Goal: Task Accomplishment & Management: Use online tool/utility

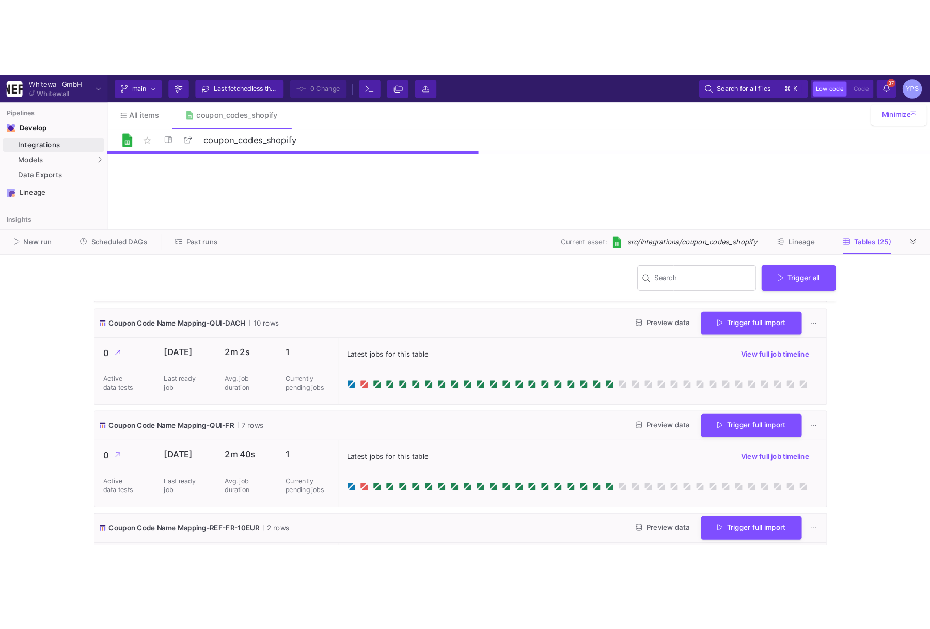
scroll to position [2215, 0]
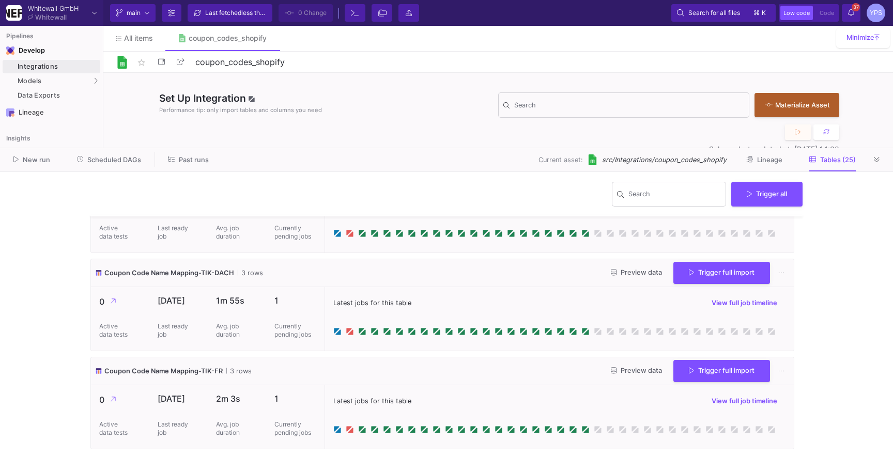
click at [882, 450] on y42-wrapper "Search Trigger all Coupon Code Name Mapping-AUT-DACH-10% 2 rows Preview data Tr…" at bounding box center [446, 315] width 893 height 286
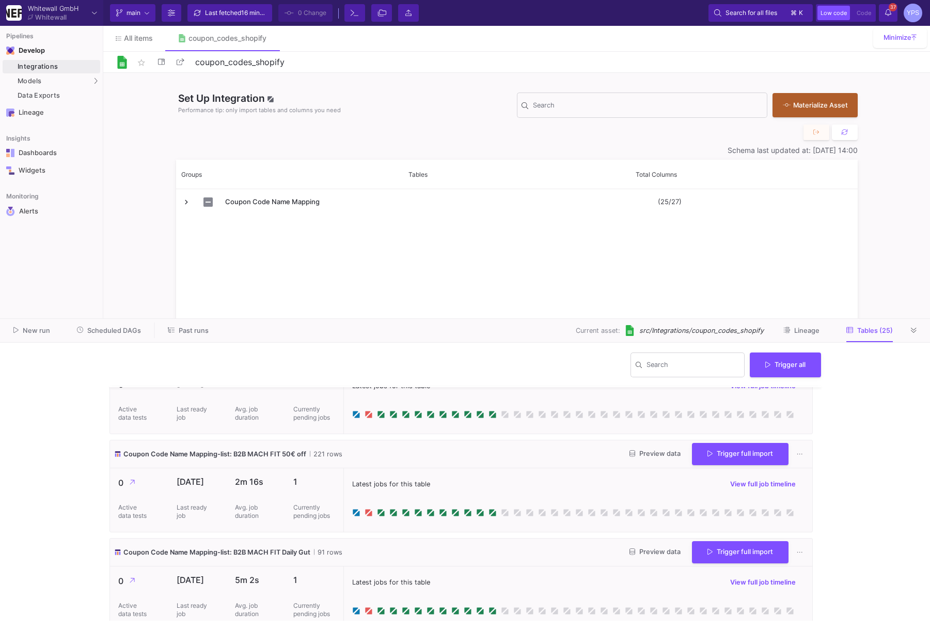
scroll to position [613, 0]
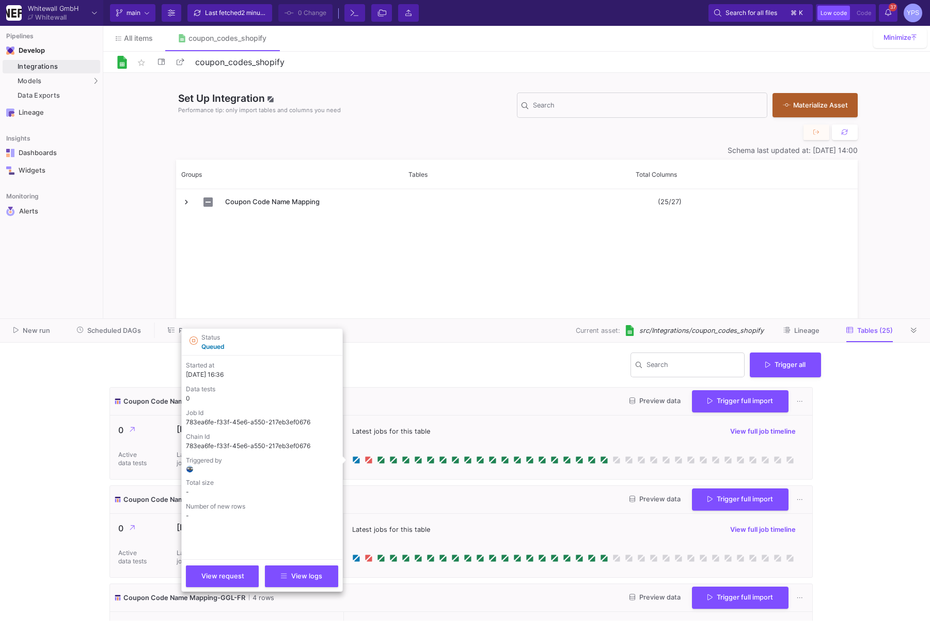
click at [229, 423] on p "783ea6fe-f33f-45e6-a550-217eb3ef0676" at bounding box center [262, 421] width 152 height 9
copy p "783ea6fe-f33f-45e6-a550-217eb3ef0676"
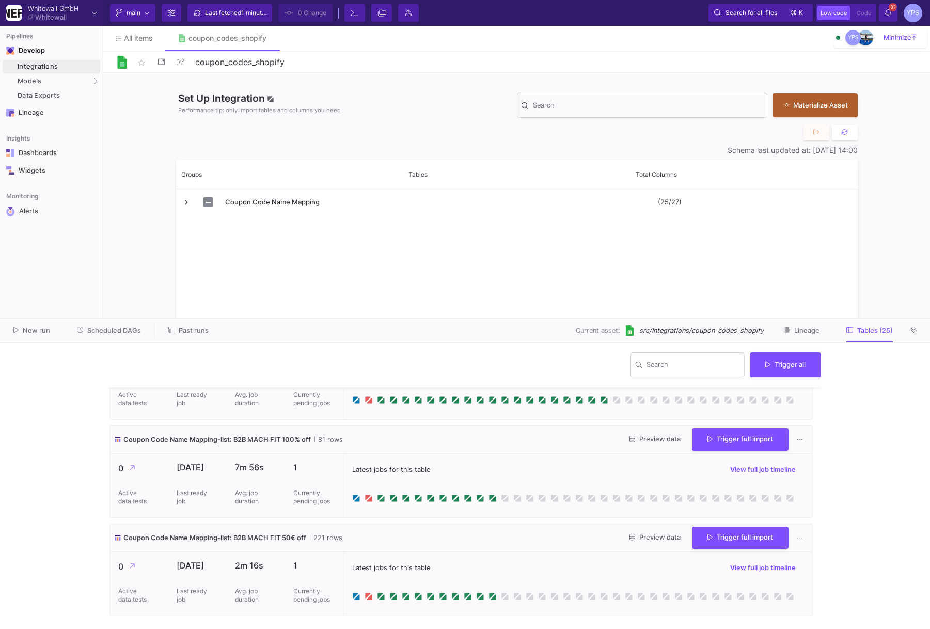
scroll to position [582, 0]
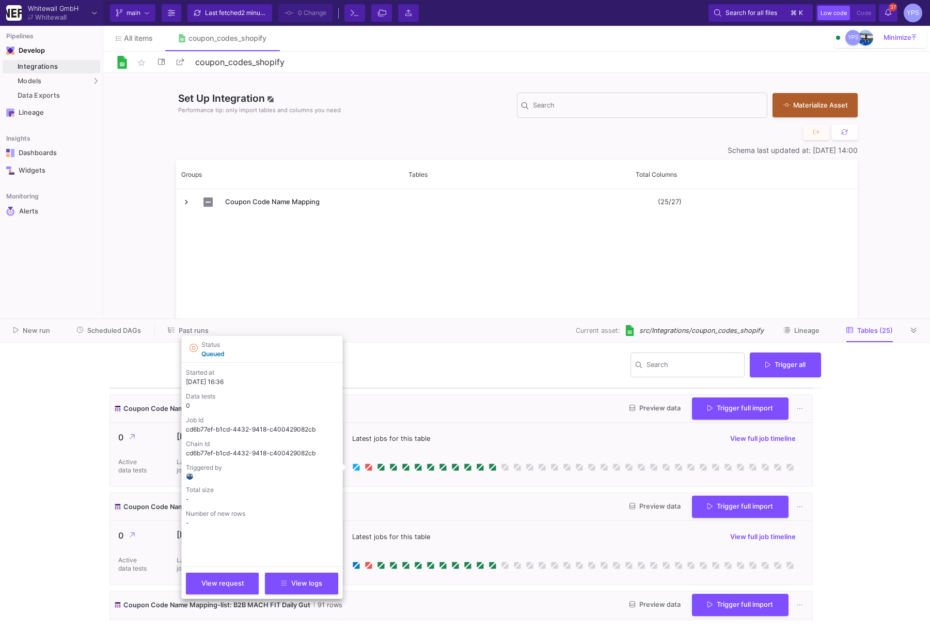
click at [358, 469] on icon at bounding box center [356, 467] width 5 height 5
click at [271, 431] on p "cd6b77ef-b1cd-4432-9418-c400429082cb" at bounding box center [262, 429] width 152 height 9
copy p "cd6b77ef-b1cd-4432-9418-c400429082cb"
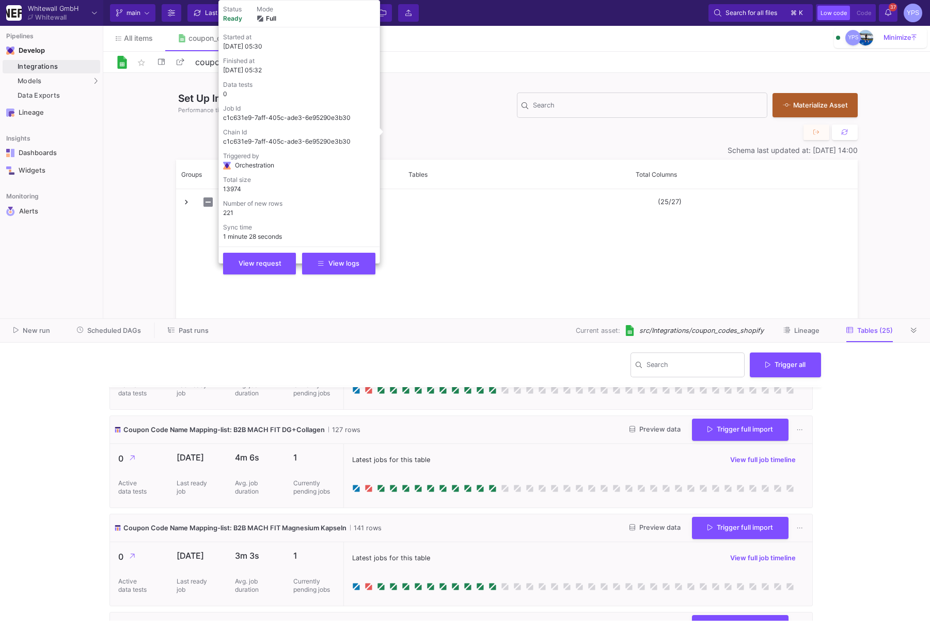
scroll to position [1168, 0]
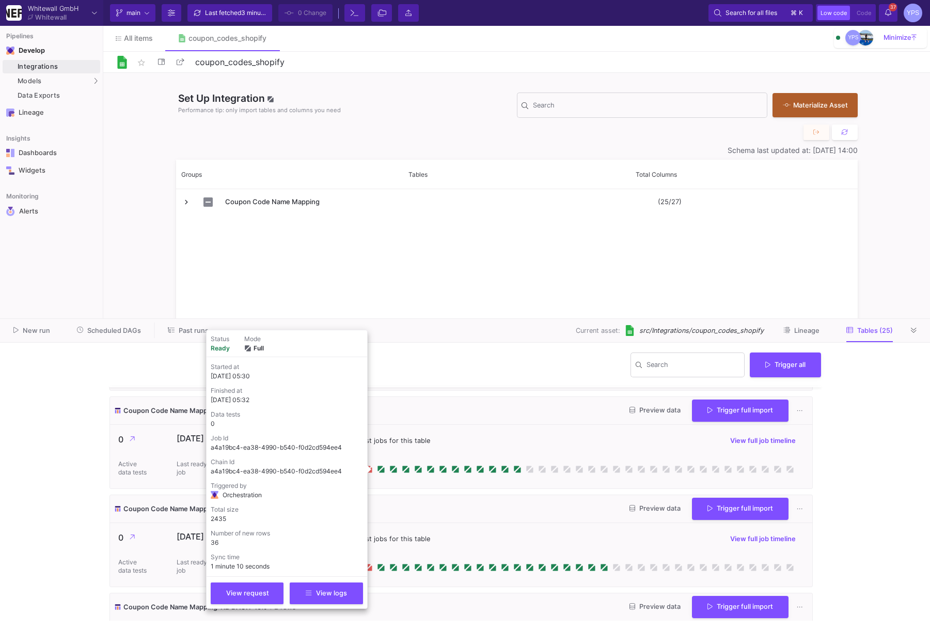
click at [311, 450] on p "a4a19bc4-ea38-4990-b540-f0d2cd594ee4" at bounding box center [287, 447] width 152 height 9
copy p "a4a19bc4-ea38-4990-b540-f0d2cd594ee4"
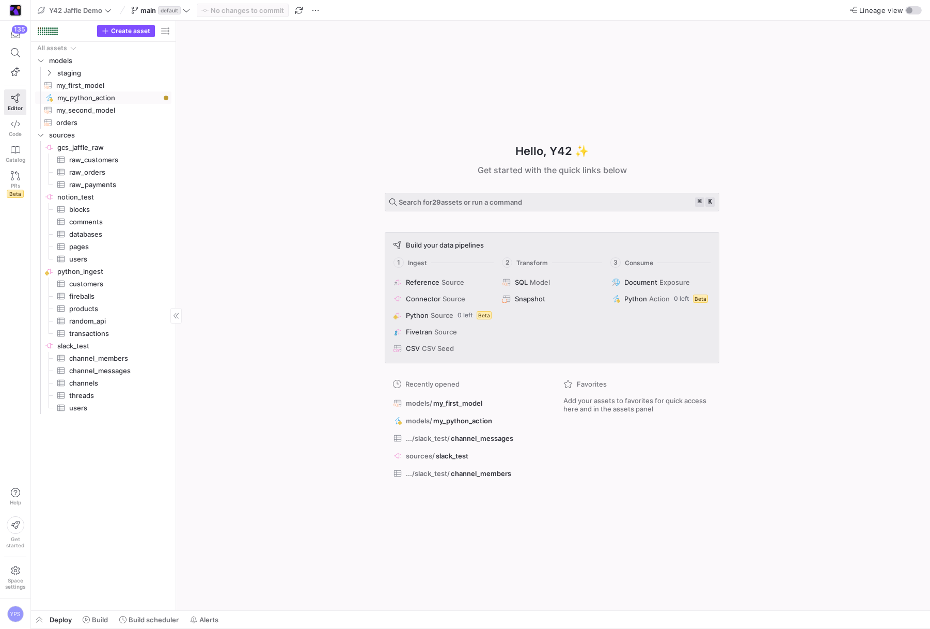
click at [83, 95] on span "my_python_action​​​​​" at bounding box center [108, 98] width 102 height 12
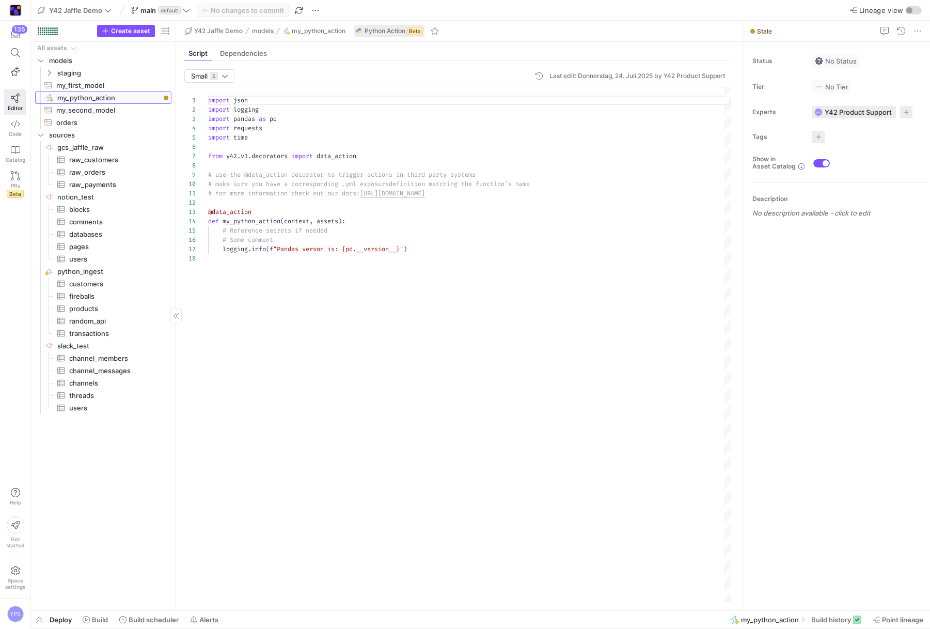
scroll to position [93, 0]
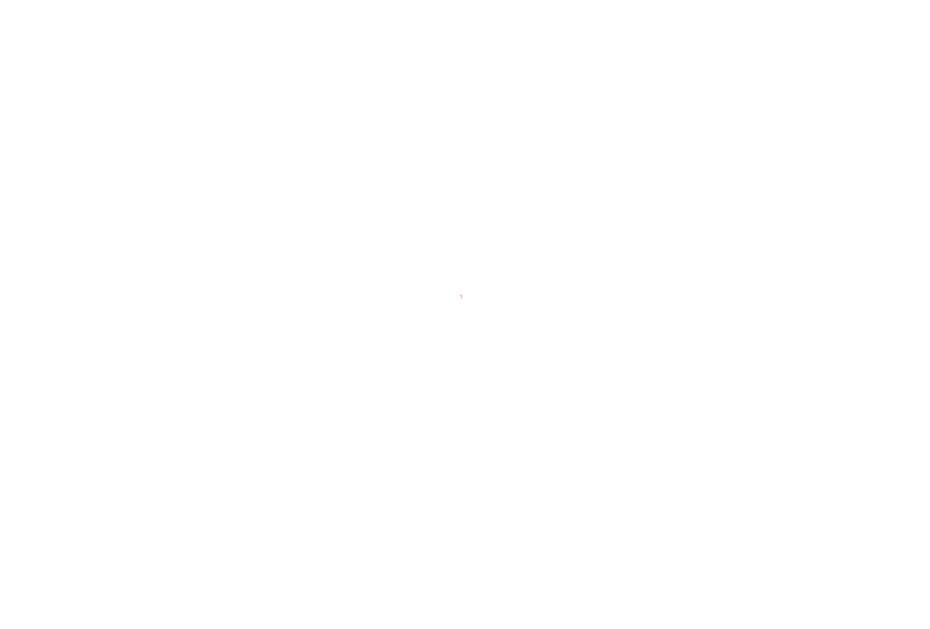
click at [745, 331] on div at bounding box center [465, 314] width 930 height 46
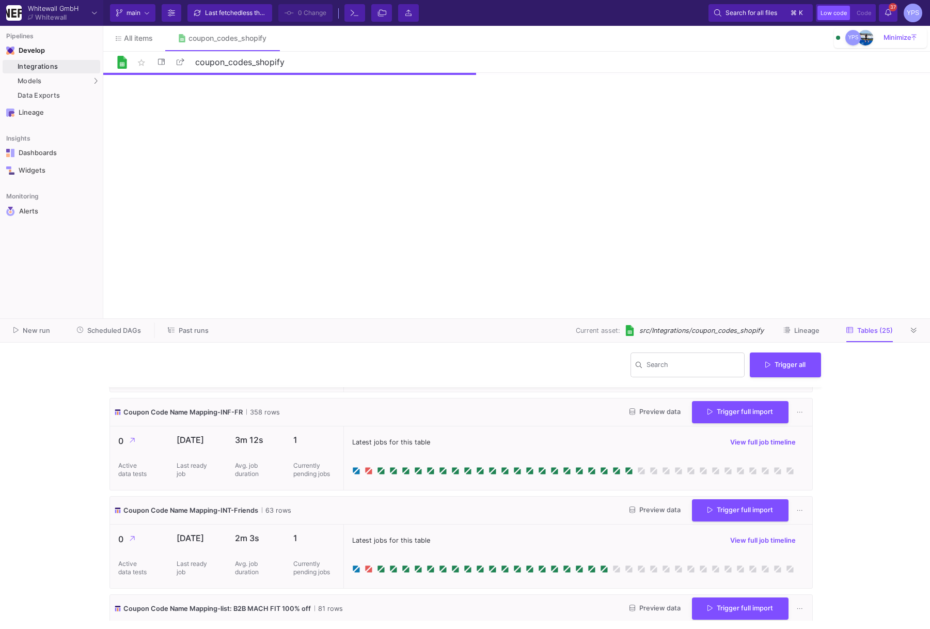
scroll to position [386, 0]
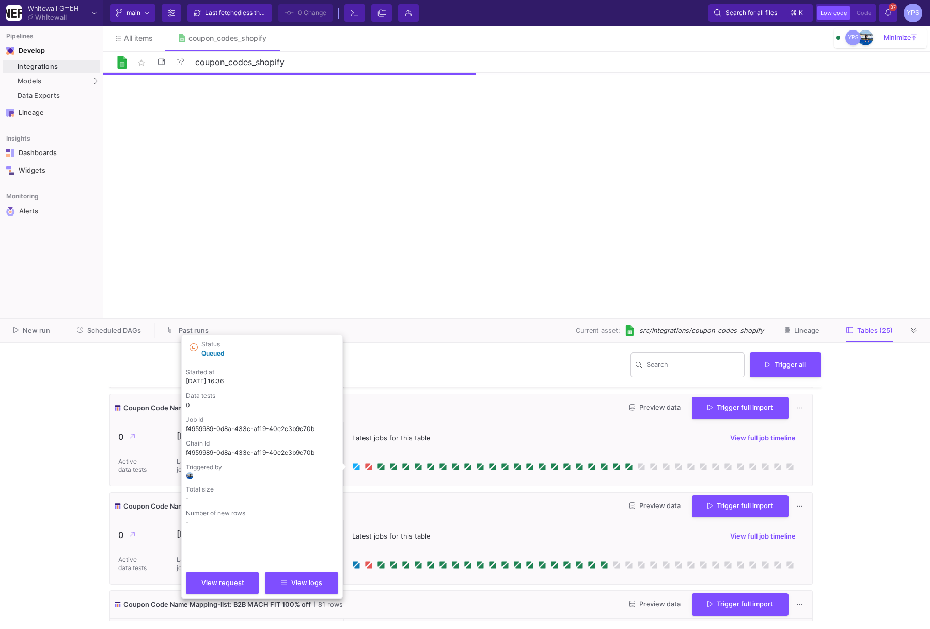
click at [356, 466] on icon at bounding box center [356, 466] width 8 height 8
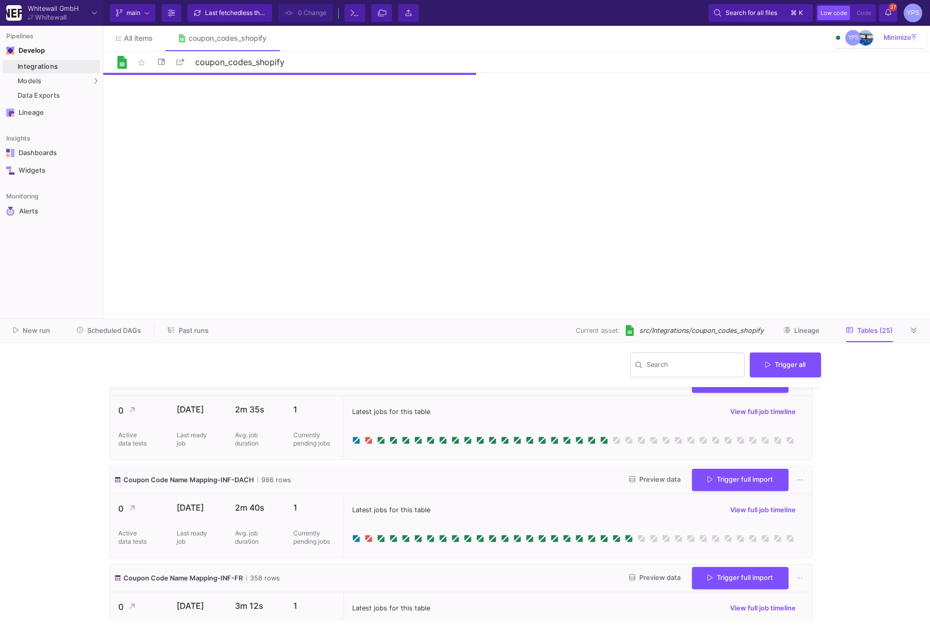
scroll to position [0, 0]
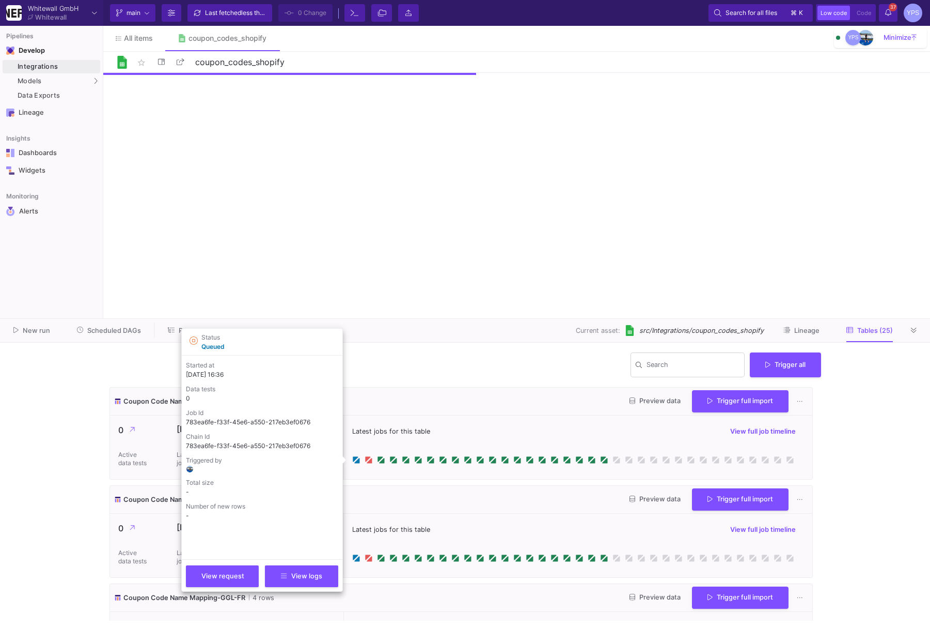
click at [262, 421] on p "783ea6fe-f33f-45e6-a550-217eb3ef0676" at bounding box center [262, 421] width 152 height 9
copy p "783ea6fe-f33f-45e6-a550-217eb3ef0676"
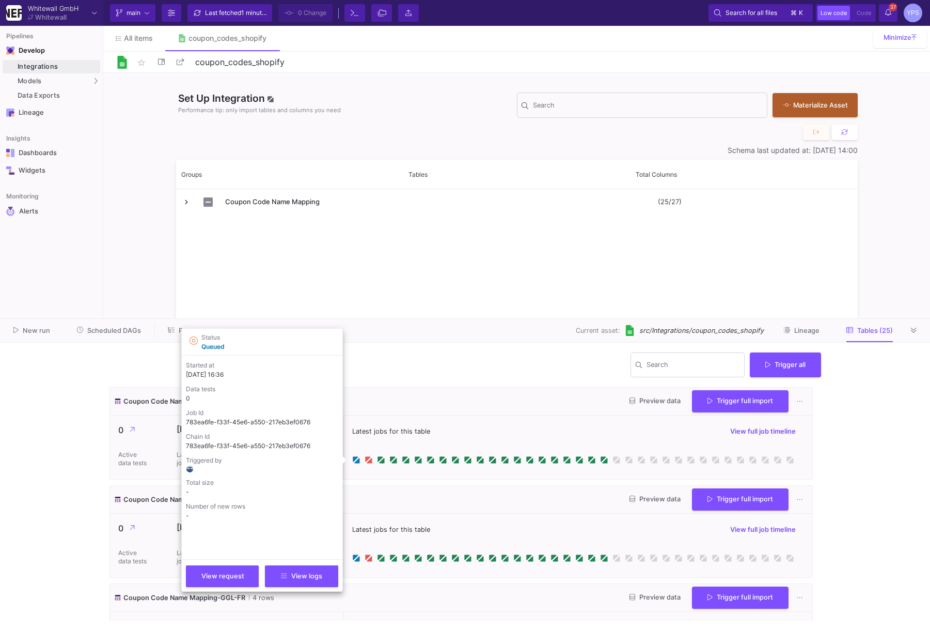
click at [283, 424] on p "783ea6fe-f33f-45e6-a550-217eb3ef0676" at bounding box center [262, 421] width 152 height 9
copy p "783ea6fe-f33f-45e6-a550-217eb3ef0676"
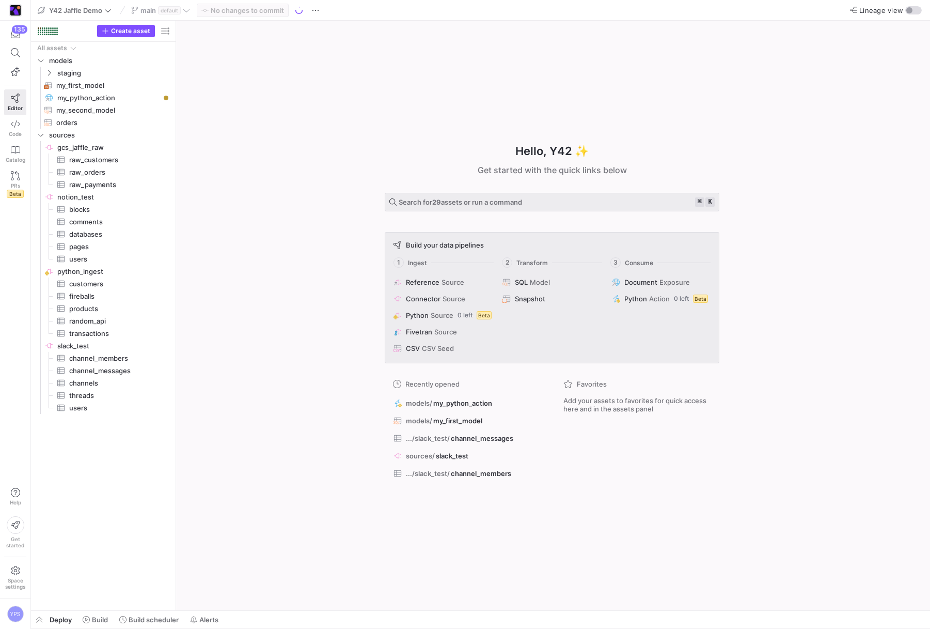
click at [315, 150] on div "Hello, Y42 ✨ Get started with the quick links below Search for 29 assets or run…" at bounding box center [552, 315] width 744 height 589
click at [92, 614] on span at bounding box center [96, 619] width 34 height 17
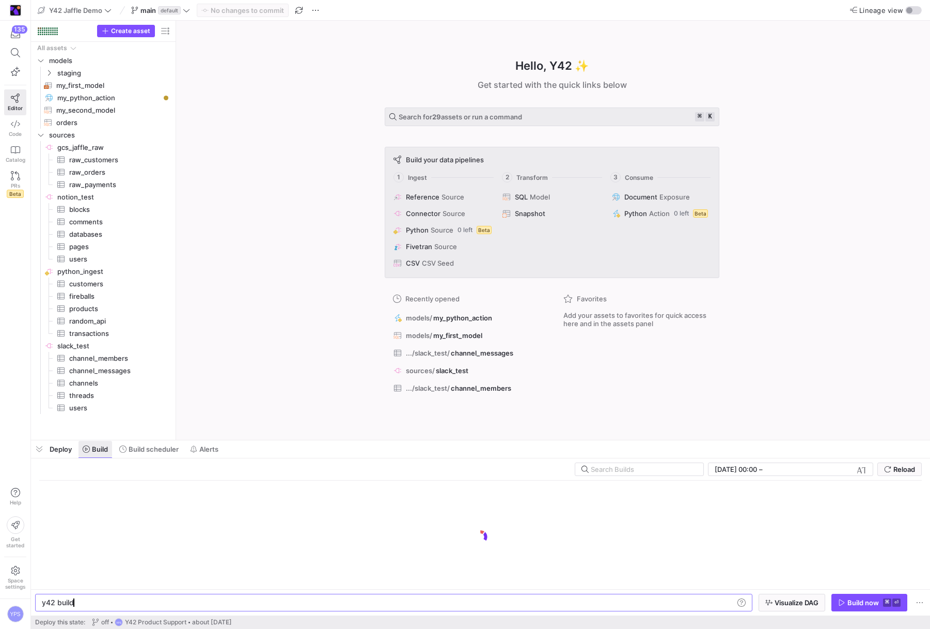
scroll to position [0, 31]
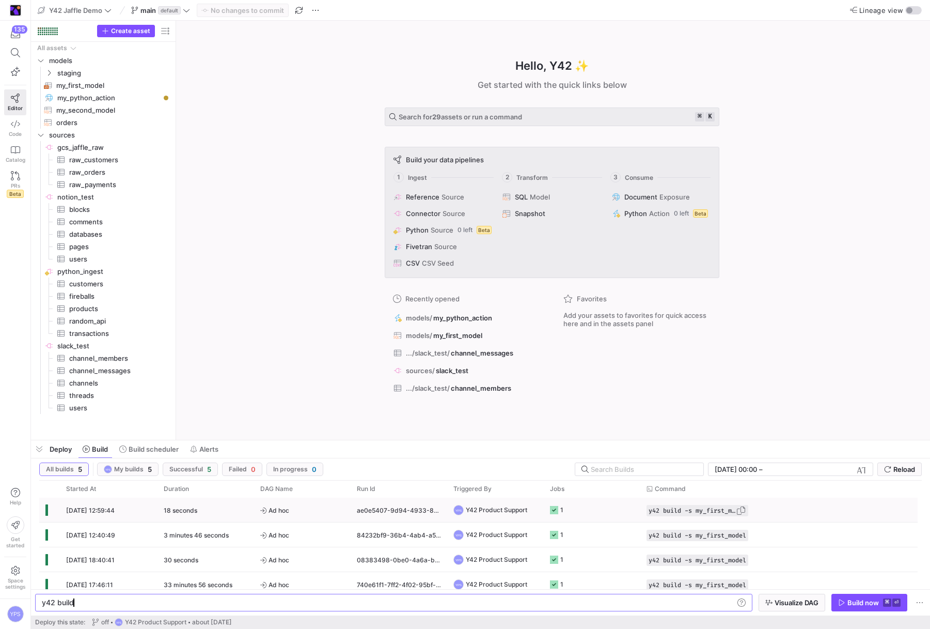
click at [746, 508] on span "button" at bounding box center [741, 510] width 10 height 10
click at [689, 601] on div "y42 build" at bounding box center [388, 602] width 692 height 8
type textarea "y42 build -s my_first_model"
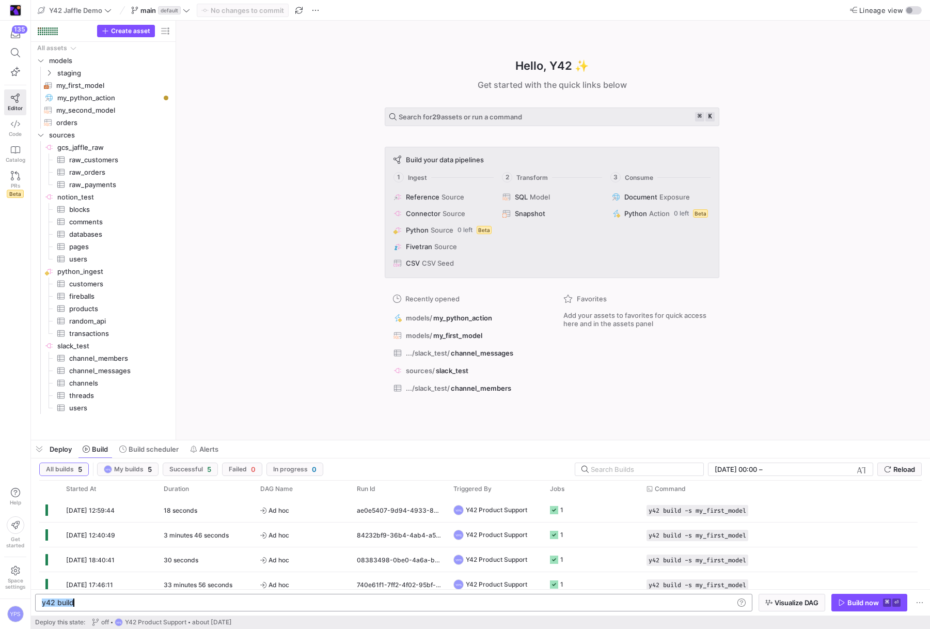
scroll to position [0, 93]
click at [864, 604] on div "Build now" at bounding box center [864, 602] width 32 height 8
click at [584, 513] on y42-job-status-cell-renderer at bounding box center [592, 509] width 84 height 23
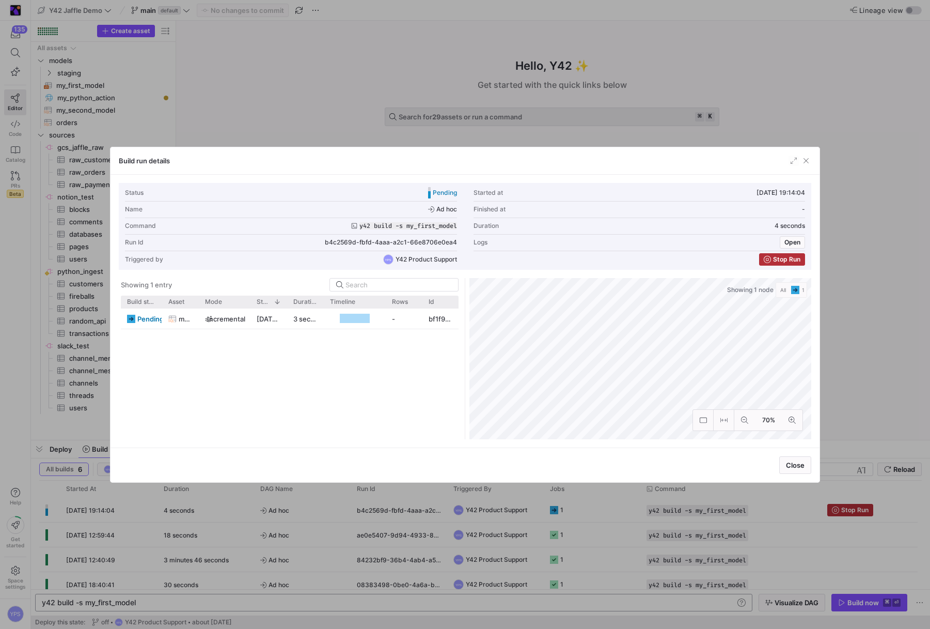
click at [763, 62] on div at bounding box center [465, 314] width 930 height 629
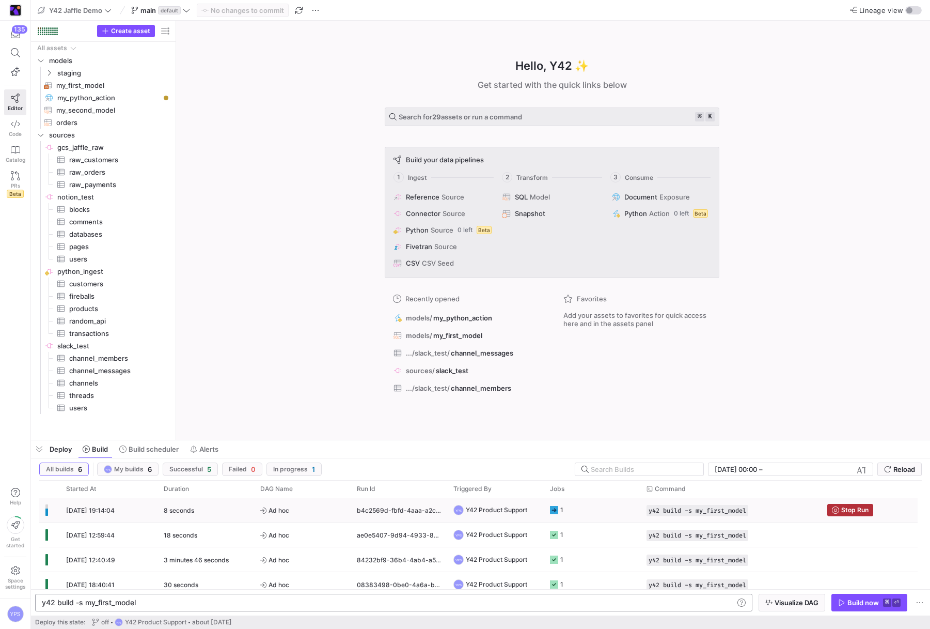
click at [596, 517] on y42-job-status-cell-renderer "1" at bounding box center [592, 509] width 84 height 23
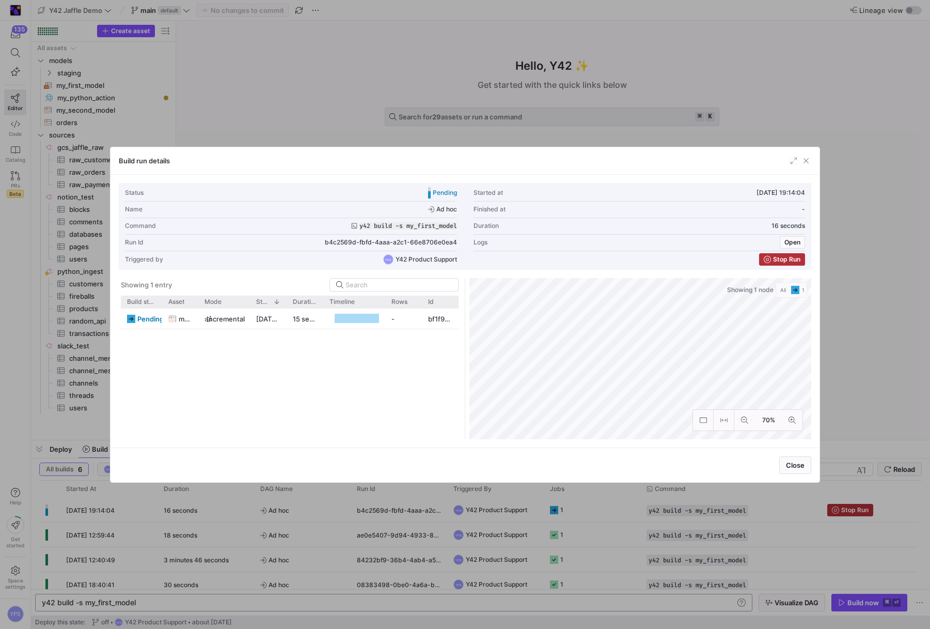
click at [801, 119] on div at bounding box center [465, 314] width 930 height 629
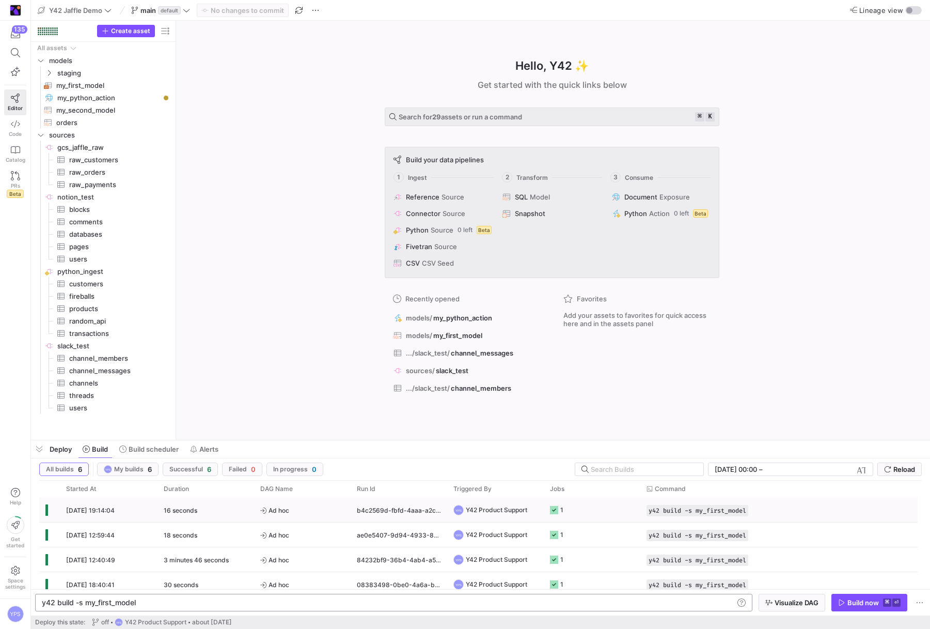
click at [605, 507] on y42-job-status-cell-renderer "1" at bounding box center [592, 509] width 84 height 23
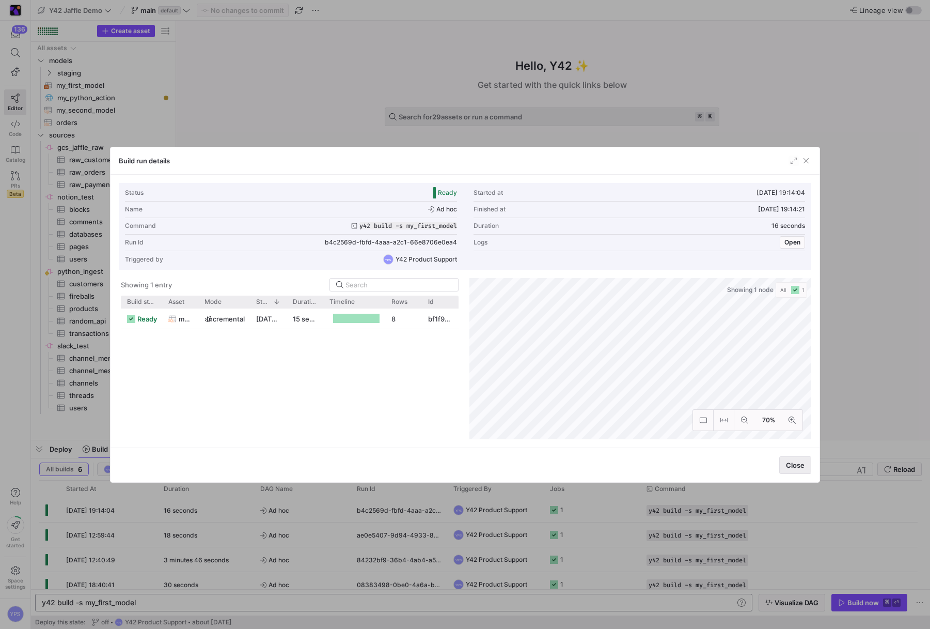
click at [792, 471] on span "button" at bounding box center [795, 465] width 31 height 17
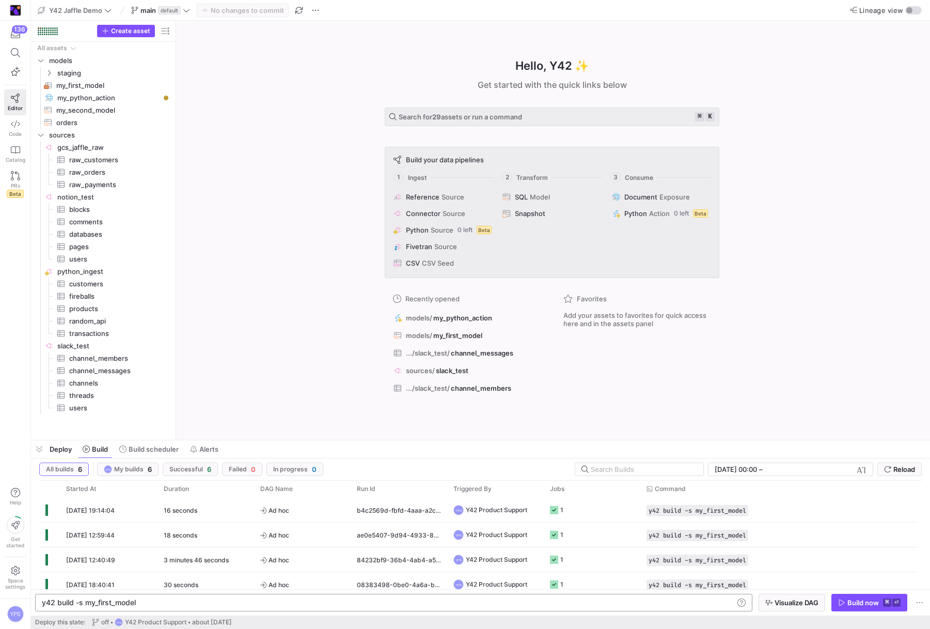
click at [837, 329] on div "Hello, Y42 ✨ Get started with the quick links below Search for 29 assets or run…" at bounding box center [552, 230] width 744 height 419
click at [119, 97] on span "my_python_action​​​​​" at bounding box center [108, 98] width 102 height 12
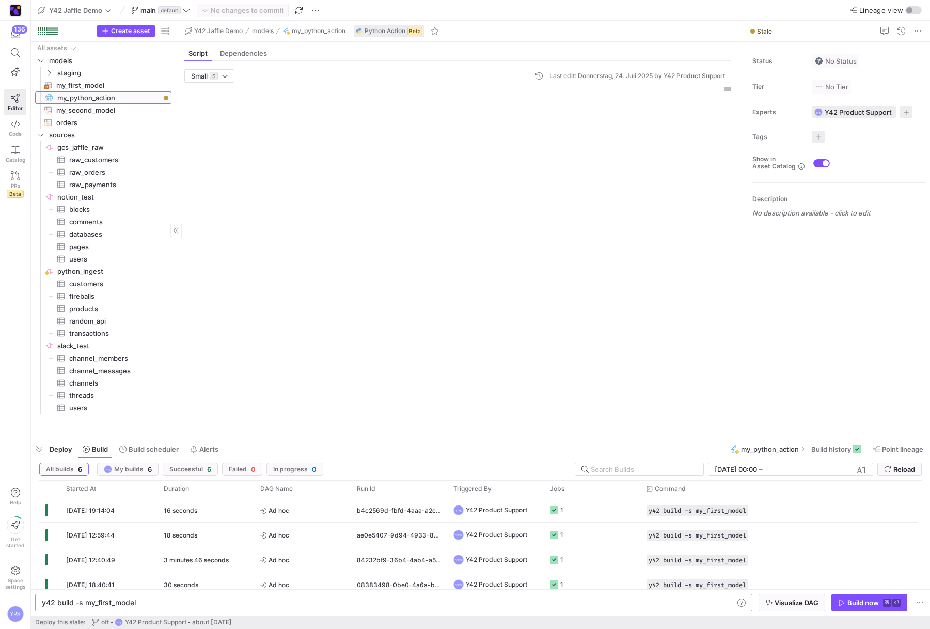
scroll to position [93, 0]
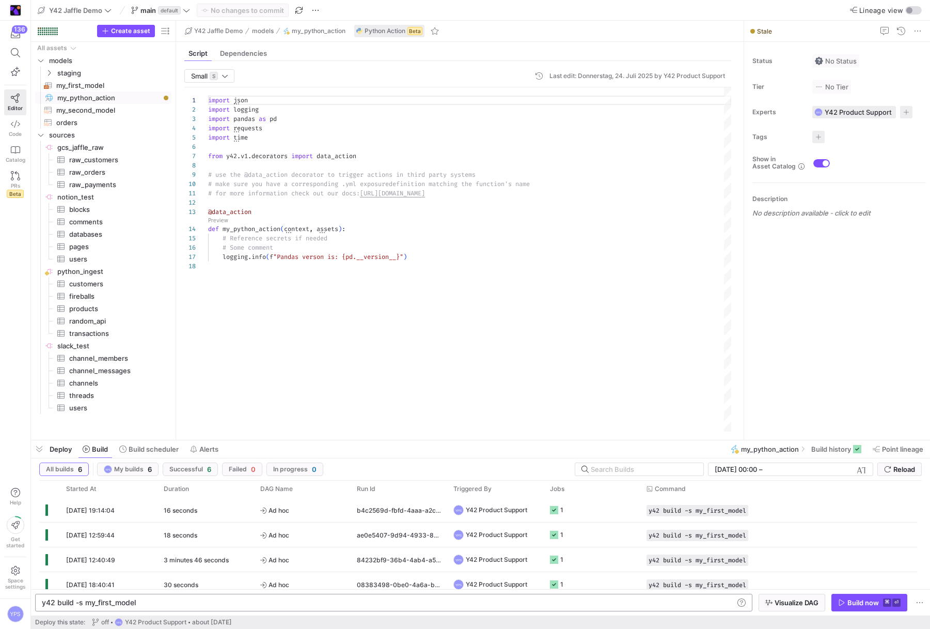
click at [374, 292] on div "import json import logging import pandas as pd import requests import time from…" at bounding box center [469, 259] width 523 height 344
click at [122, 100] on span "my_python_action​​​​​" at bounding box center [108, 98] width 102 height 12
click at [770, 450] on span "my_python_action" at bounding box center [770, 449] width 58 height 8
click at [836, 448] on span "Build history" at bounding box center [831, 449] width 40 height 8
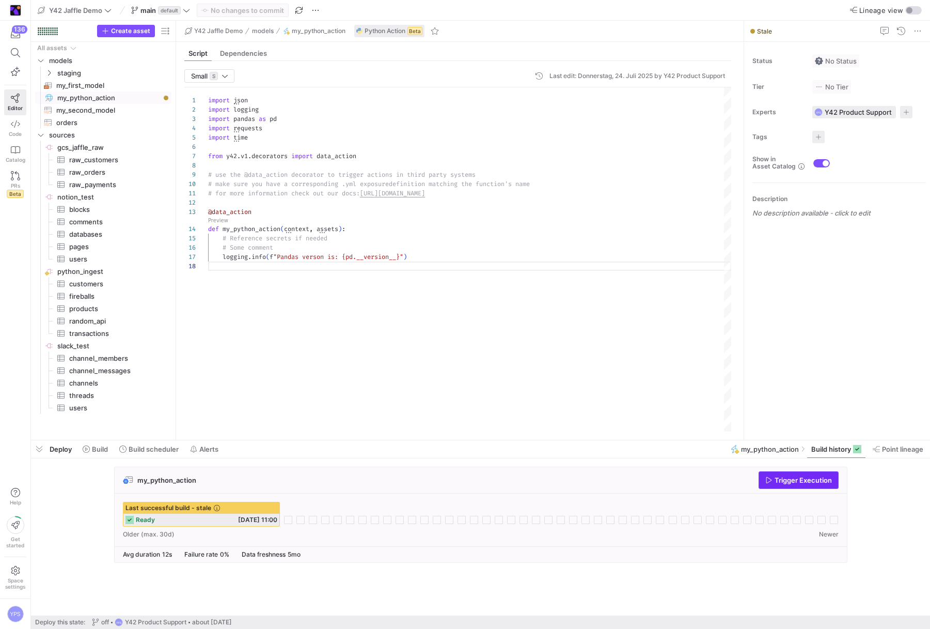
click at [784, 477] on span "Trigger Execution" at bounding box center [803, 480] width 57 height 8
click at [98, 451] on span "Build" at bounding box center [100, 449] width 16 height 8
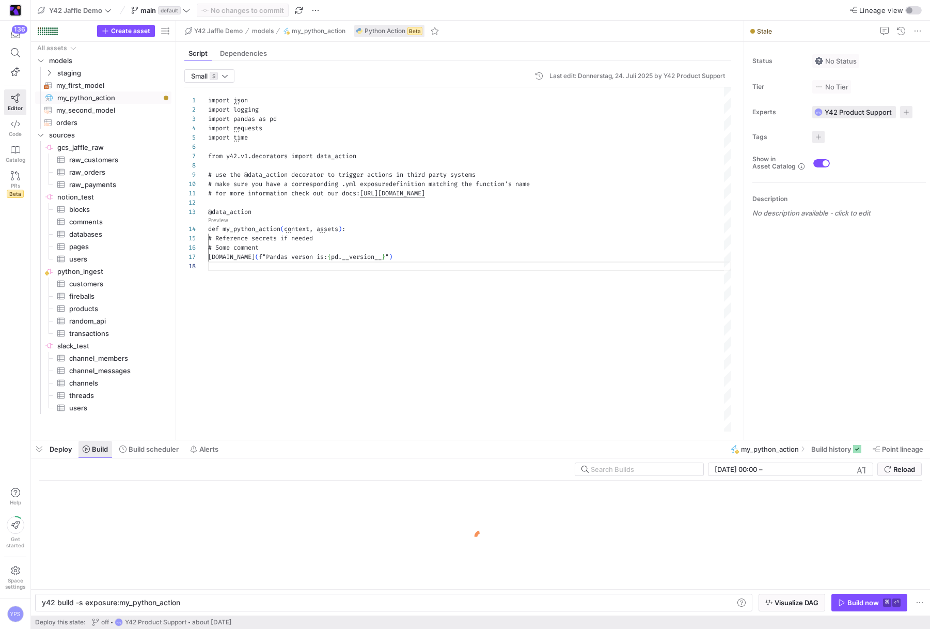
scroll to position [0, 137]
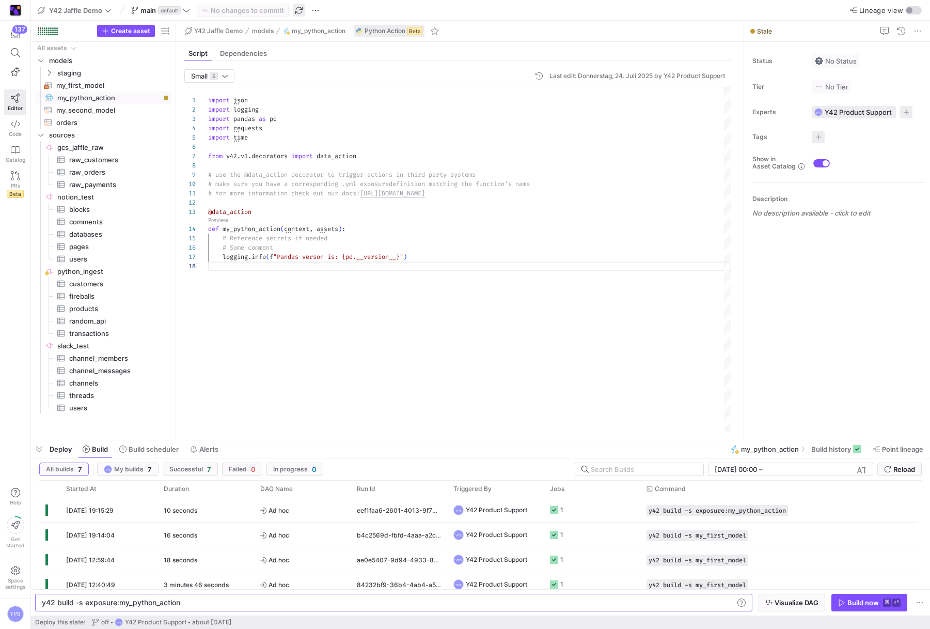
click at [304, 8] on span "button" at bounding box center [299, 10] width 12 height 12
click at [317, 166] on div "import json import logging import pandas as pd import requests import time from…" at bounding box center [469, 259] width 523 height 344
type textarea "import json import logging import pandas as pd import requests import time from…"
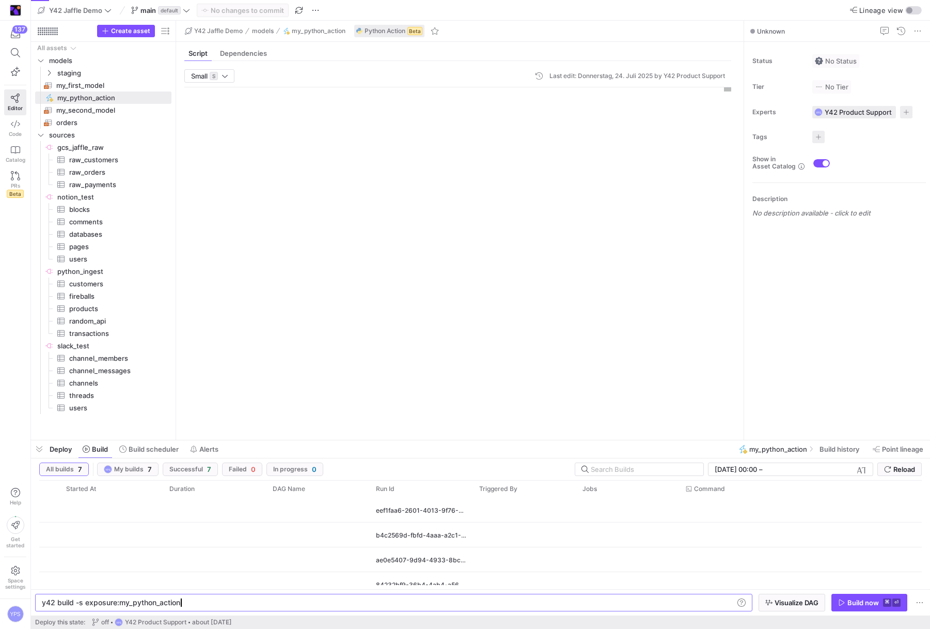
scroll to position [93, 0]
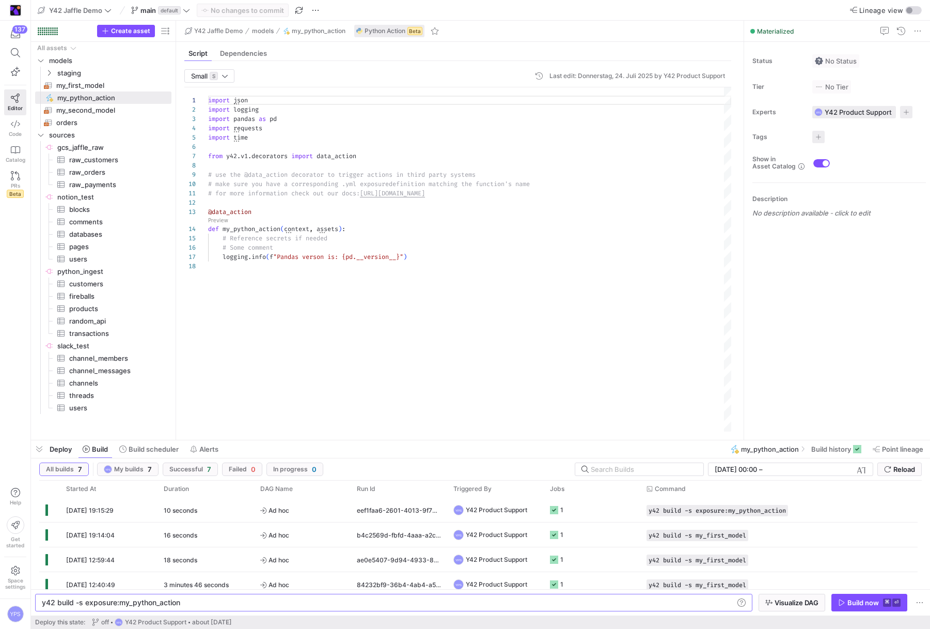
click at [601, 298] on div "import json import logging import pandas as pd import requests import time from…" at bounding box center [469, 259] width 523 height 344
type textarea "# for more information check out our docs: [URL][DOMAIN_NAME] @data_action def …"
click at [742, 534] on span "button" at bounding box center [741, 535] width 10 height 10
click at [666, 606] on div "y42 build -s exposure:my_python_action y42 build -s exposure:my_python_action" at bounding box center [393, 603] width 717 height 18
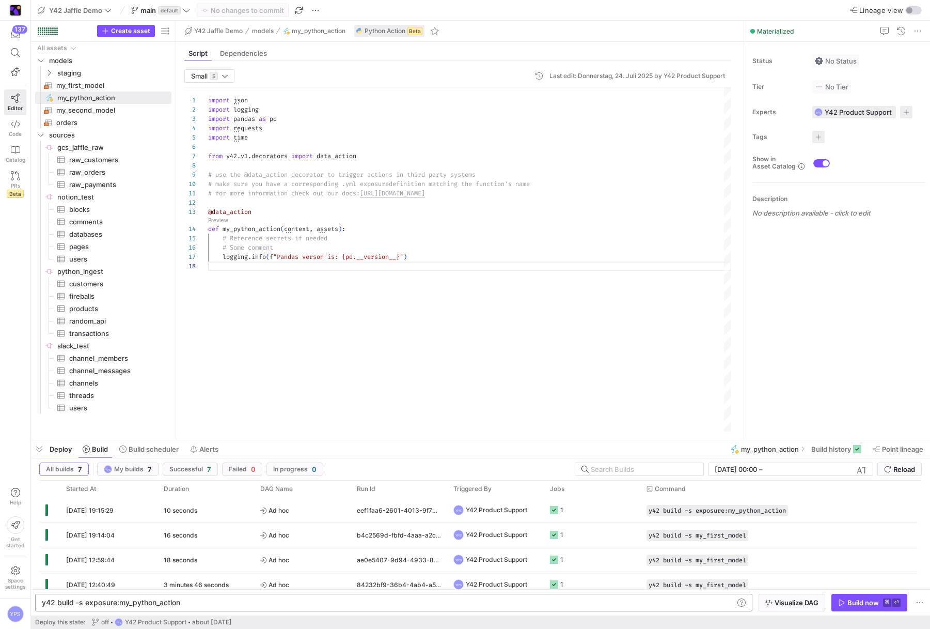
click at [666, 606] on div "y42 build -s exposure:my_python_action y42 build -s exposure:my_python_action" at bounding box center [393, 603] width 717 height 18
click at [663, 605] on div "y42 build -s exposure:my_python_action" at bounding box center [388, 602] width 692 height 8
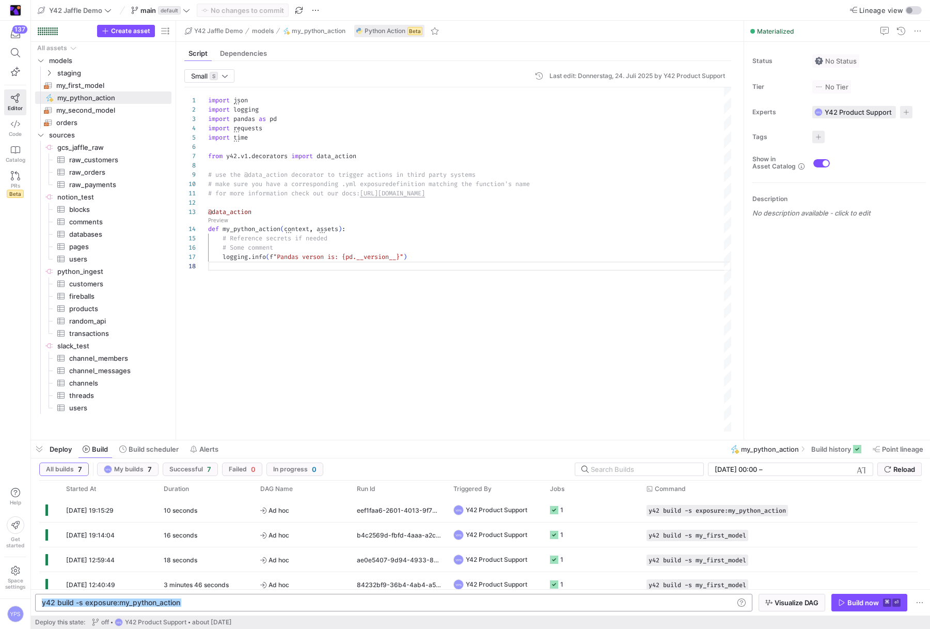
type textarea "y42 build -s my_first_model"
click at [847, 595] on span "button" at bounding box center [869, 602] width 75 height 17
click at [599, 239] on div "import json import logging import pandas as pd import requests import time from…" at bounding box center [469, 259] width 523 height 344
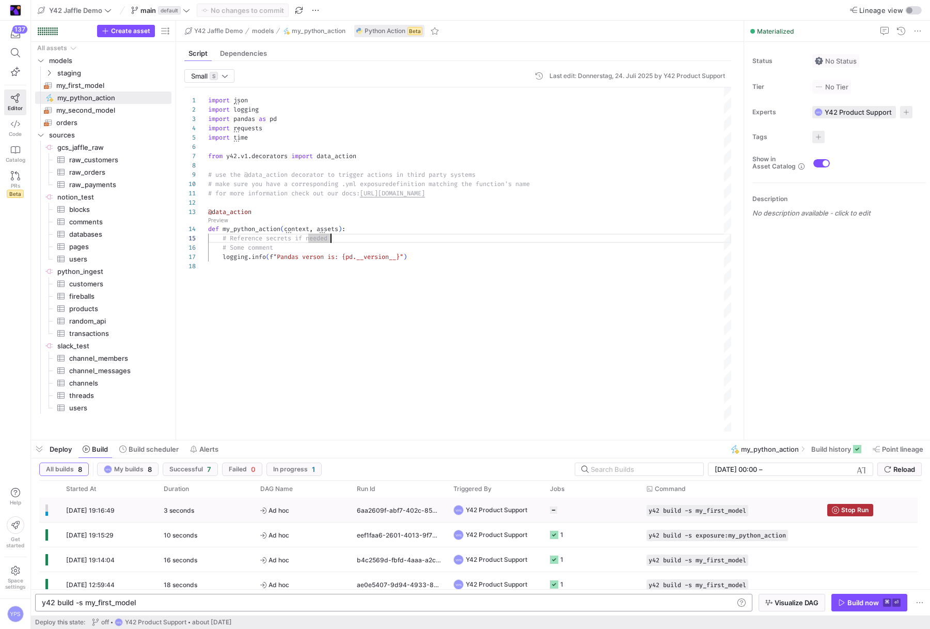
click at [591, 510] on y42-job-status-cell-renderer at bounding box center [592, 509] width 84 height 23
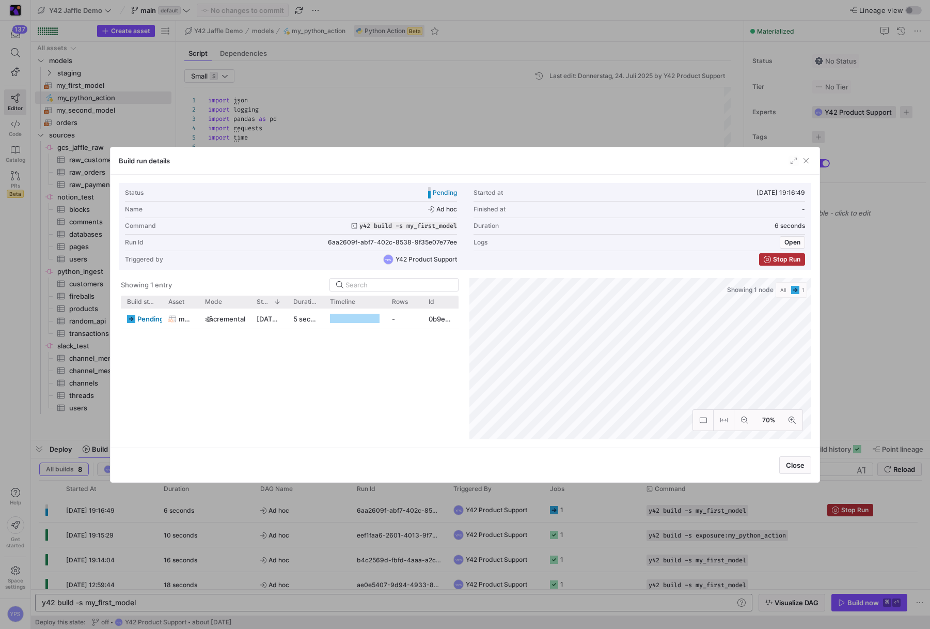
click at [560, 125] on div at bounding box center [465, 314] width 930 height 629
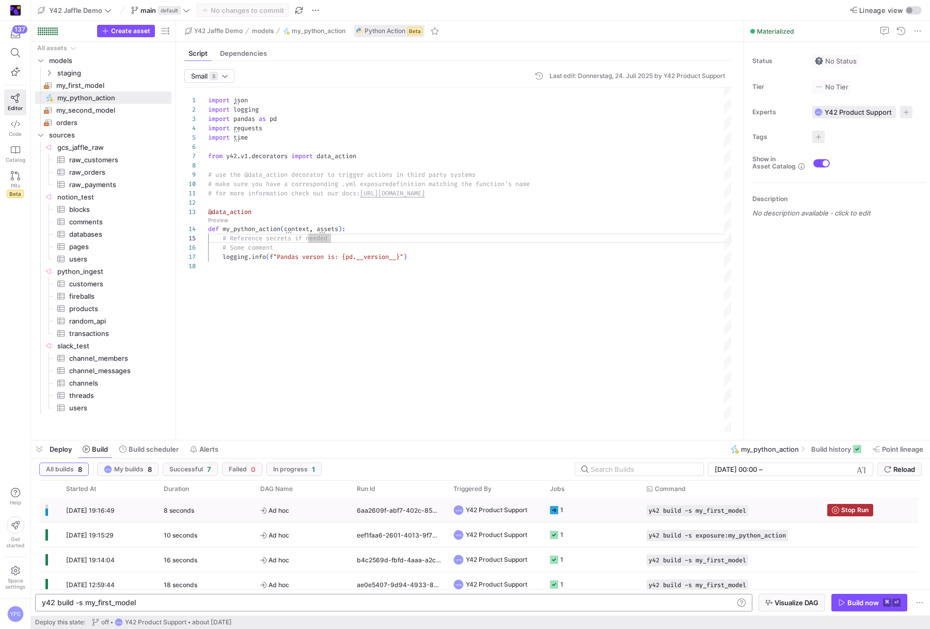
click at [586, 512] on y42-job-status-cell-renderer "1" at bounding box center [592, 509] width 84 height 23
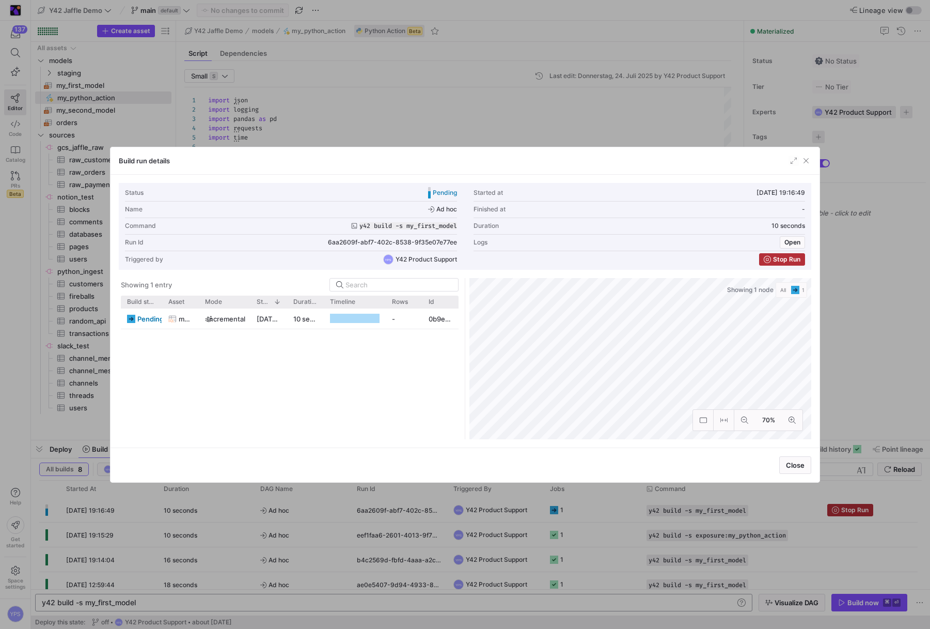
click at [524, 116] on div at bounding box center [465, 314] width 930 height 629
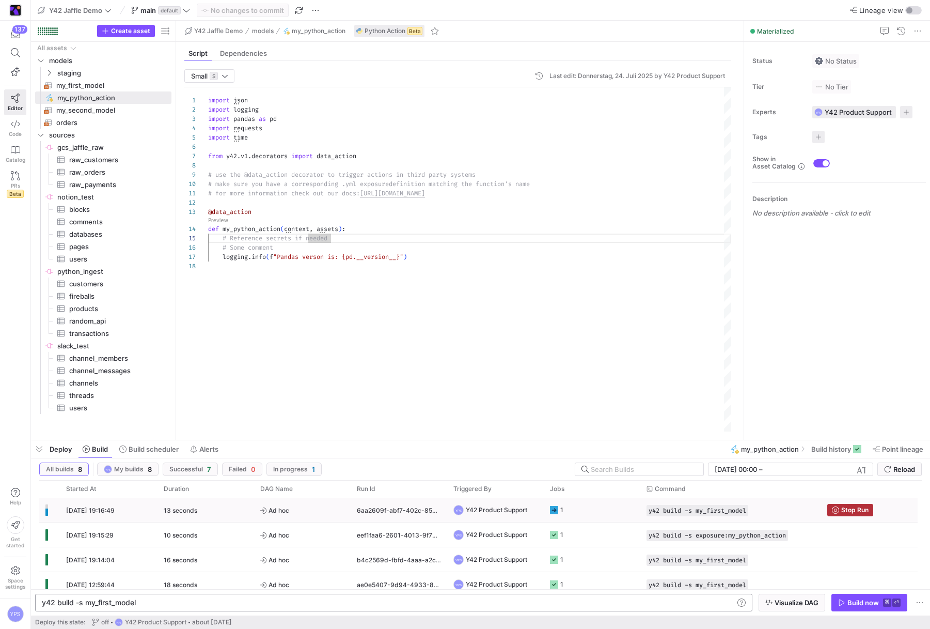
click at [579, 508] on y42-job-status-cell-renderer "1" at bounding box center [592, 509] width 84 height 23
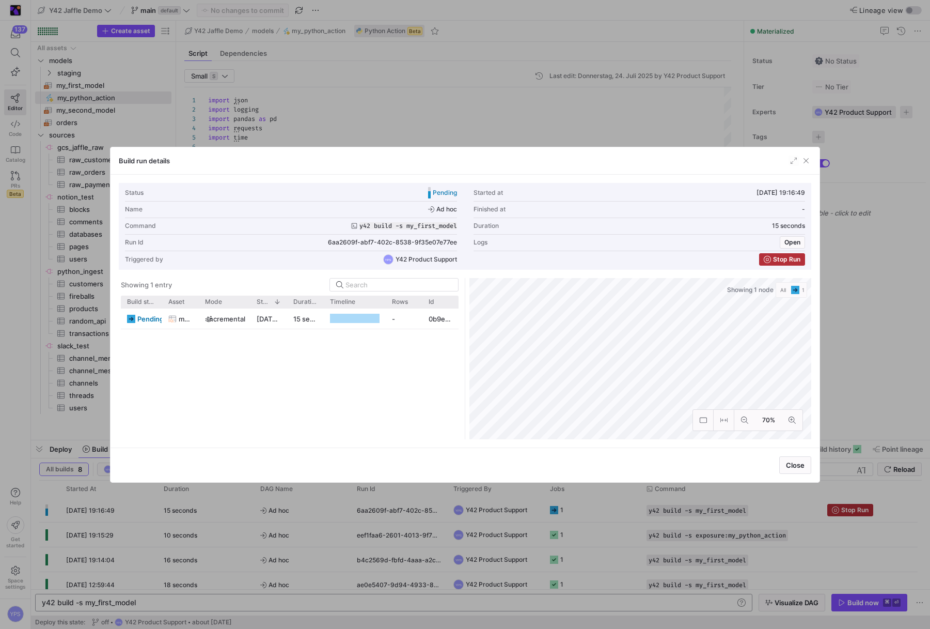
click at [514, 131] on div at bounding box center [465, 314] width 930 height 629
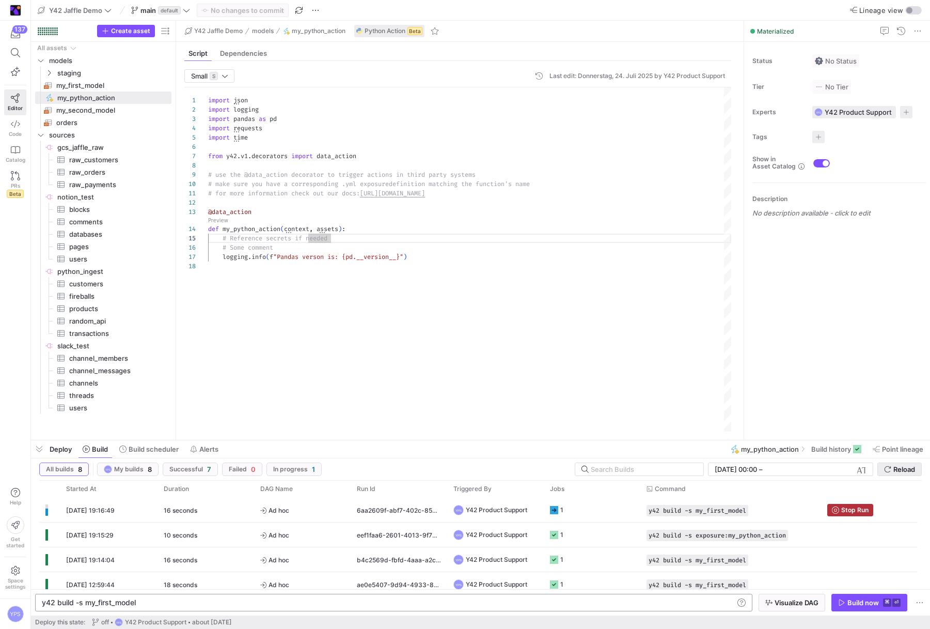
click at [901, 467] on span "Reload" at bounding box center [905, 469] width 22 height 8
click at [472, 340] on div "import json import logging import pandas as pd import requests import time from…" at bounding box center [469, 259] width 523 height 344
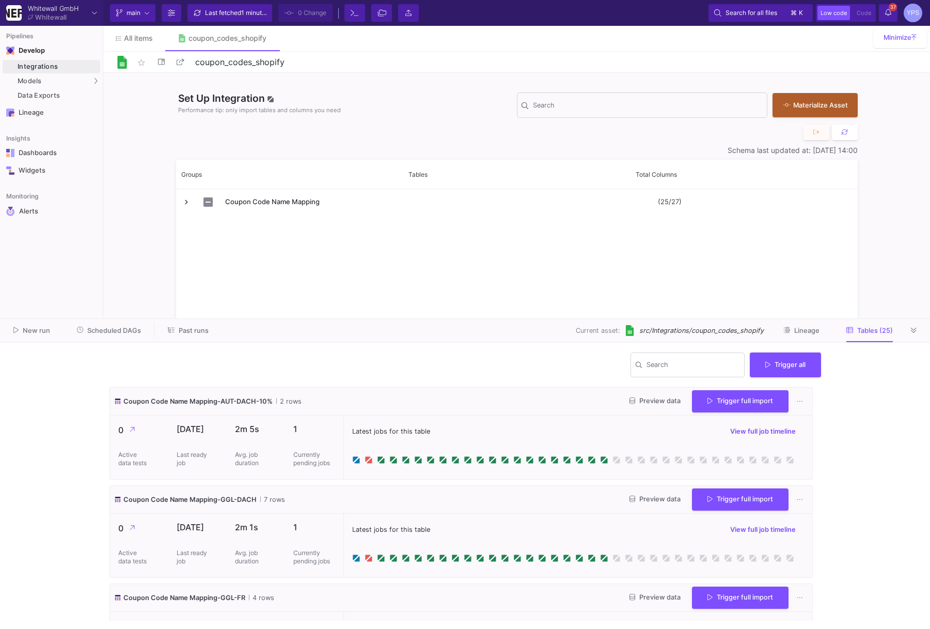
click at [351, 465] on div "Latest jobs for this table View full job timeline" at bounding box center [577, 447] width 469 height 64
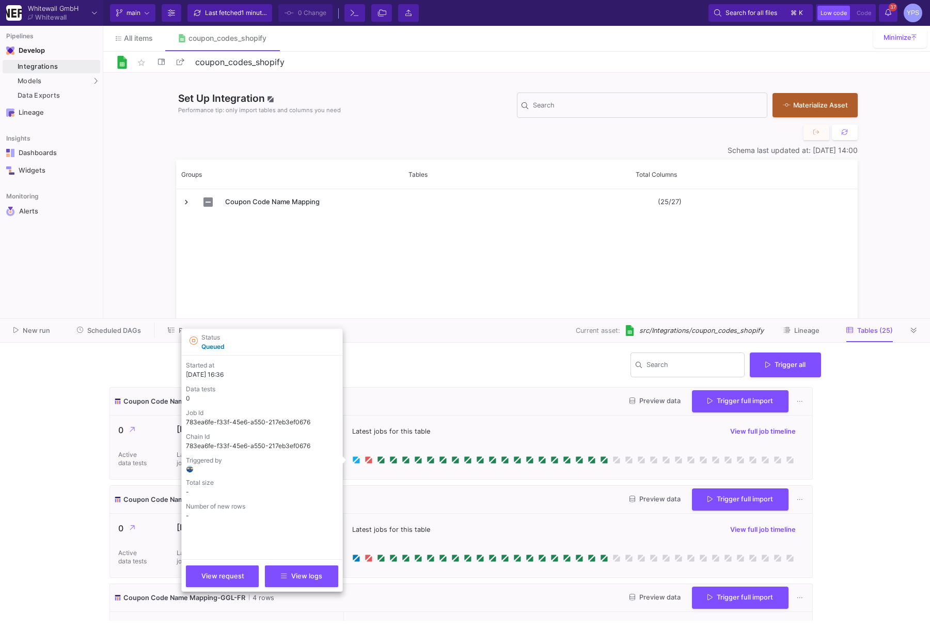
click at [357, 462] on icon at bounding box center [356, 460] width 5 height 5
click at [280, 424] on p "783ea6fe-f33f-45e6-a550-217eb3ef0676" at bounding box center [262, 421] width 152 height 9
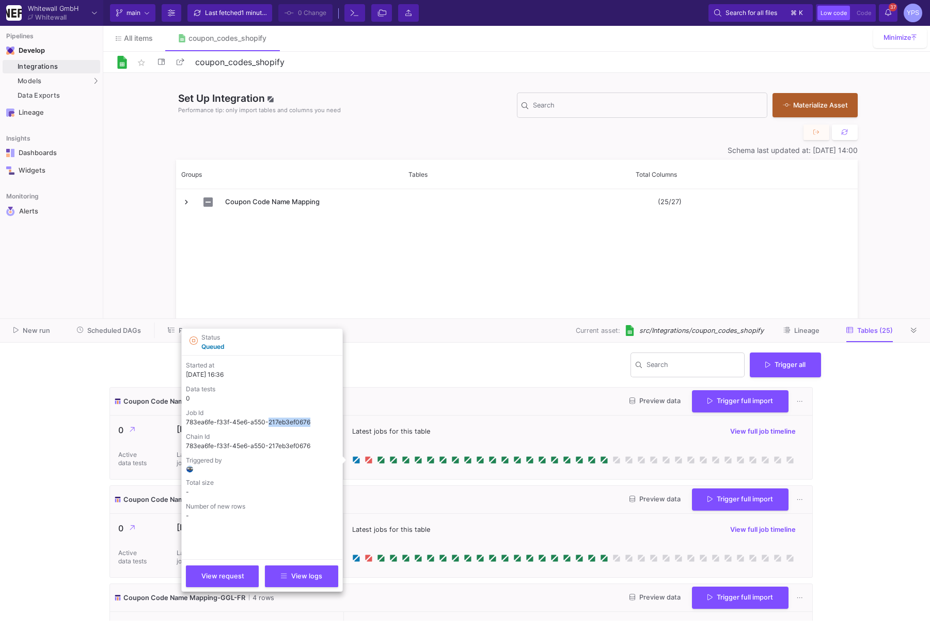
click at [280, 424] on p "783ea6fe-f33f-45e6-a550-217eb3ef0676" at bounding box center [262, 421] width 152 height 9
click at [357, 459] on icon at bounding box center [356, 460] width 5 height 5
click at [229, 569] on button "View request" at bounding box center [222, 575] width 73 height 22
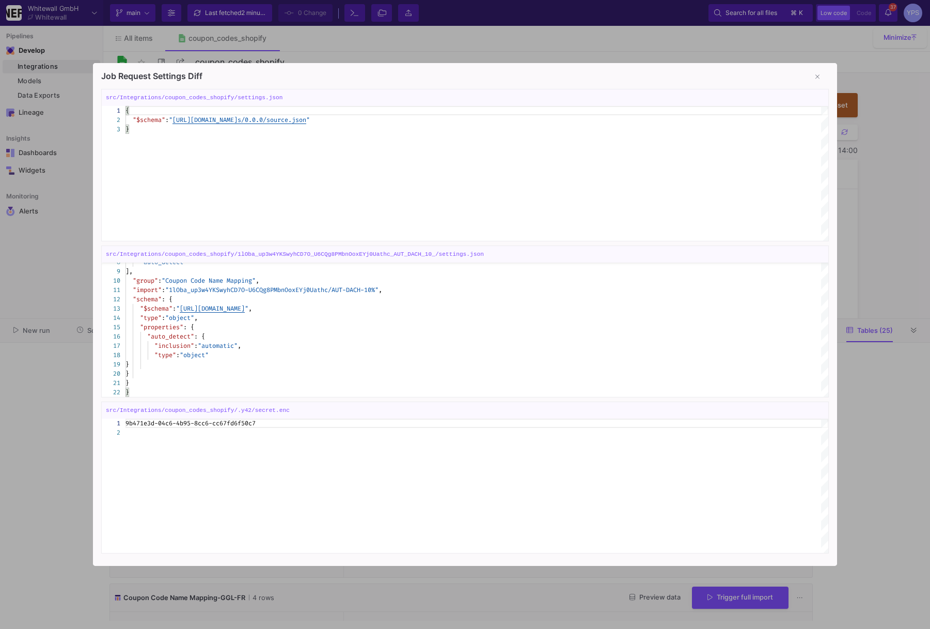
click at [500, 37] on div at bounding box center [465, 314] width 930 height 629
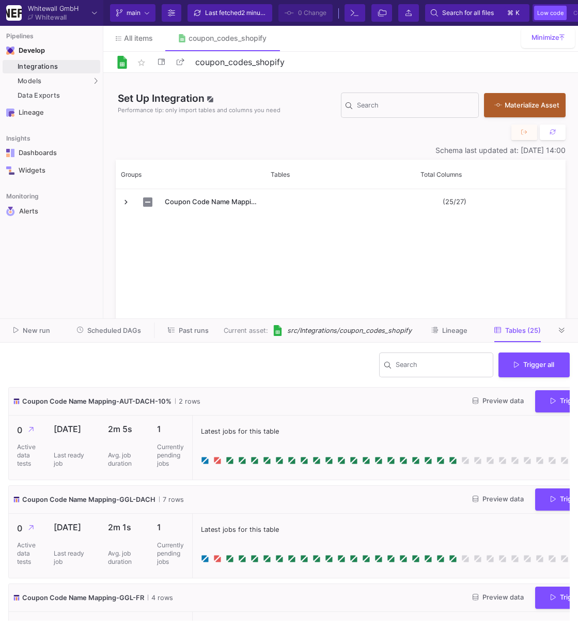
click at [196, 332] on span "Past runs" at bounding box center [194, 330] width 30 height 8
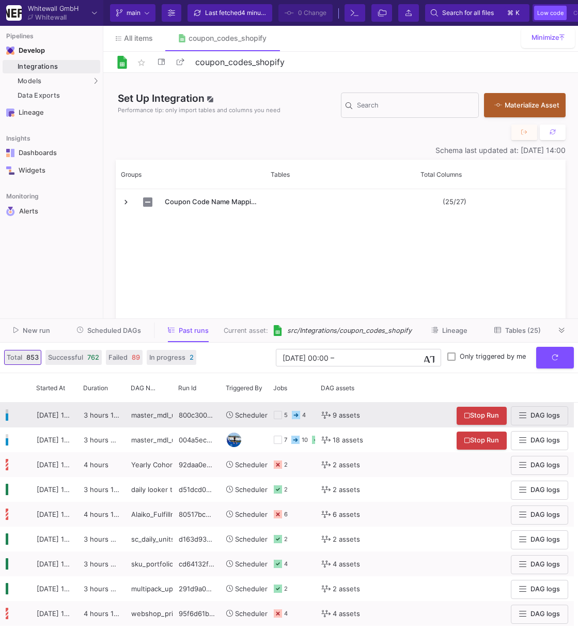
click at [170, 413] on span "master_mdl_update_mid-day" at bounding box center [177, 415] width 92 height 8
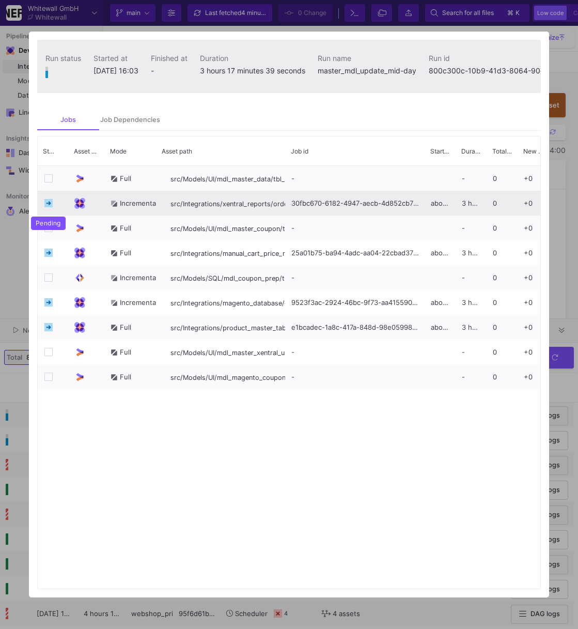
click at [51, 207] on icon at bounding box center [48, 203] width 8 height 8
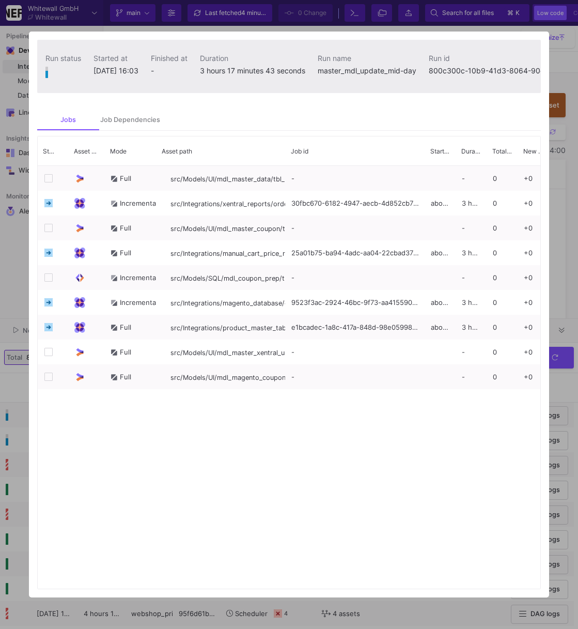
click at [567, 75] on div at bounding box center [289, 314] width 578 height 629
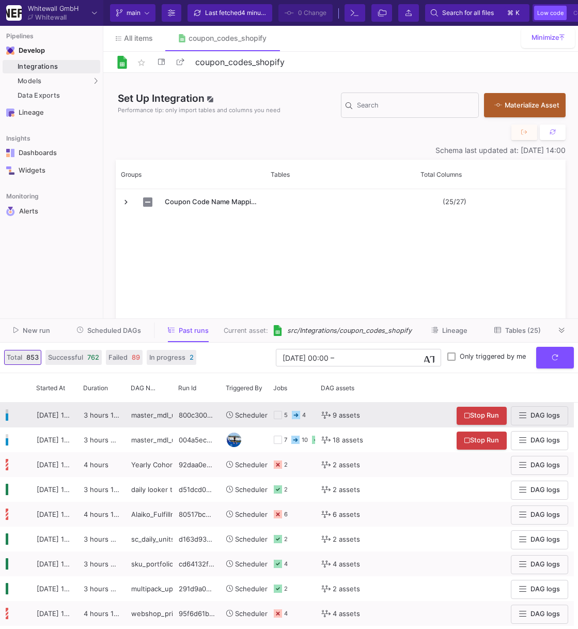
click at [535, 416] on span "DAG logs" at bounding box center [544, 415] width 29 height 8
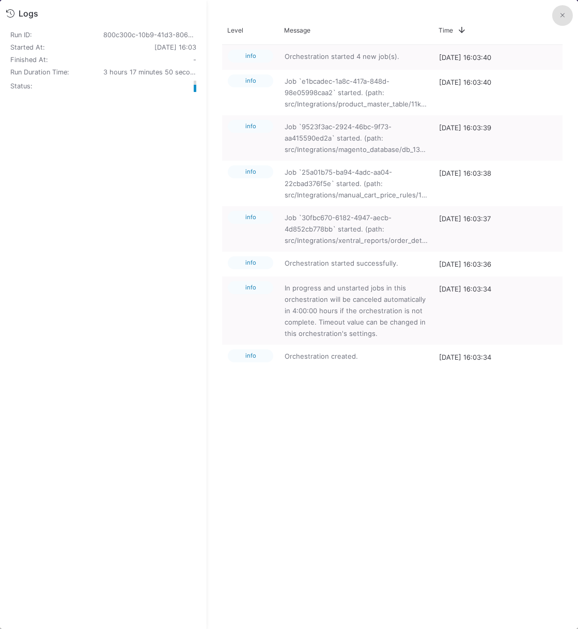
click at [557, 12] on button at bounding box center [562, 15] width 21 height 21
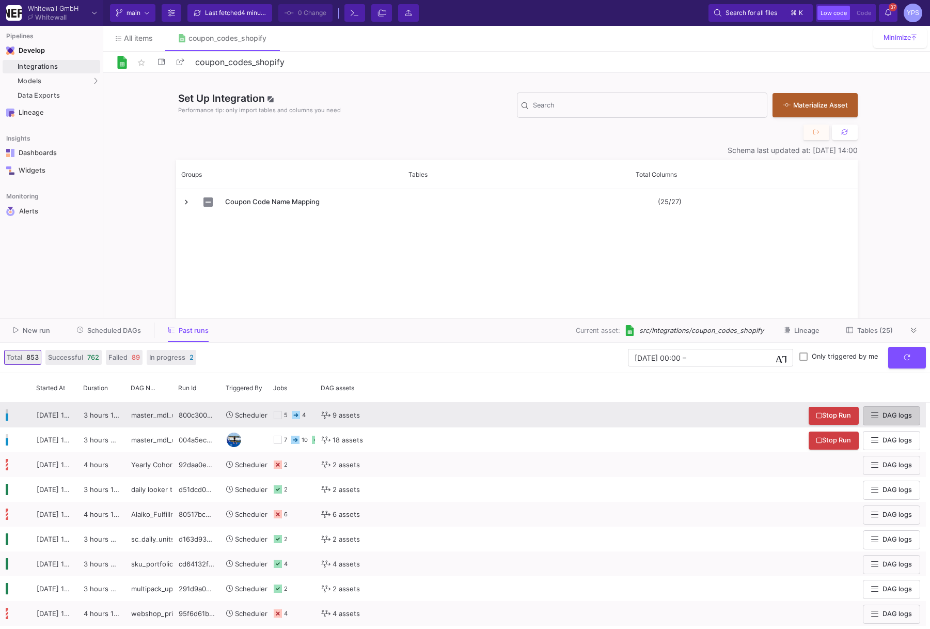
click at [424, 417] on y42-orchestration-run-configuration-details "9 assets" at bounding box center [468, 415] width 294 height 24
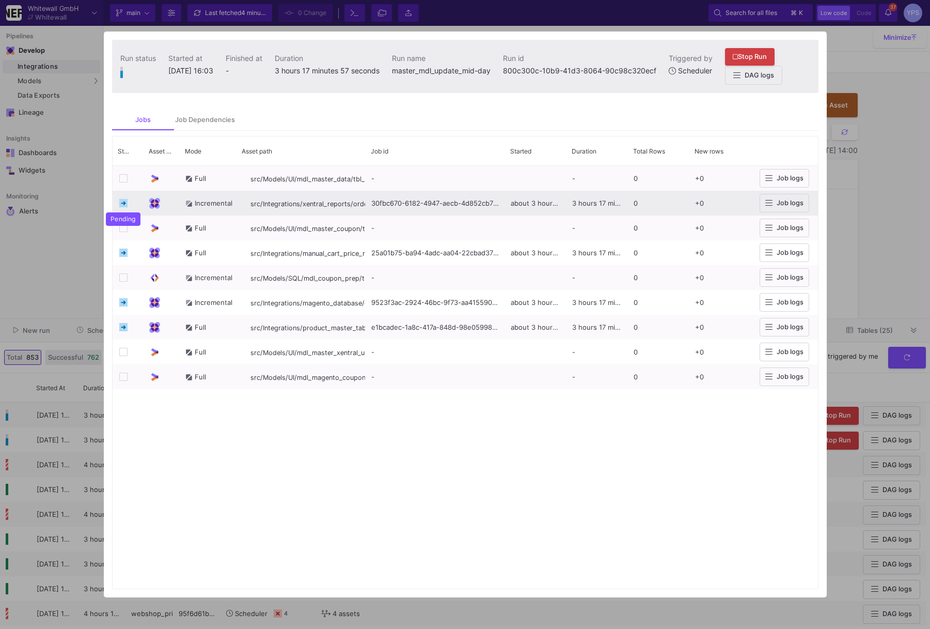
click at [124, 206] on icon at bounding box center [123, 203] width 8 height 8
click at [782, 207] on button "Job logs" at bounding box center [785, 203] width 50 height 19
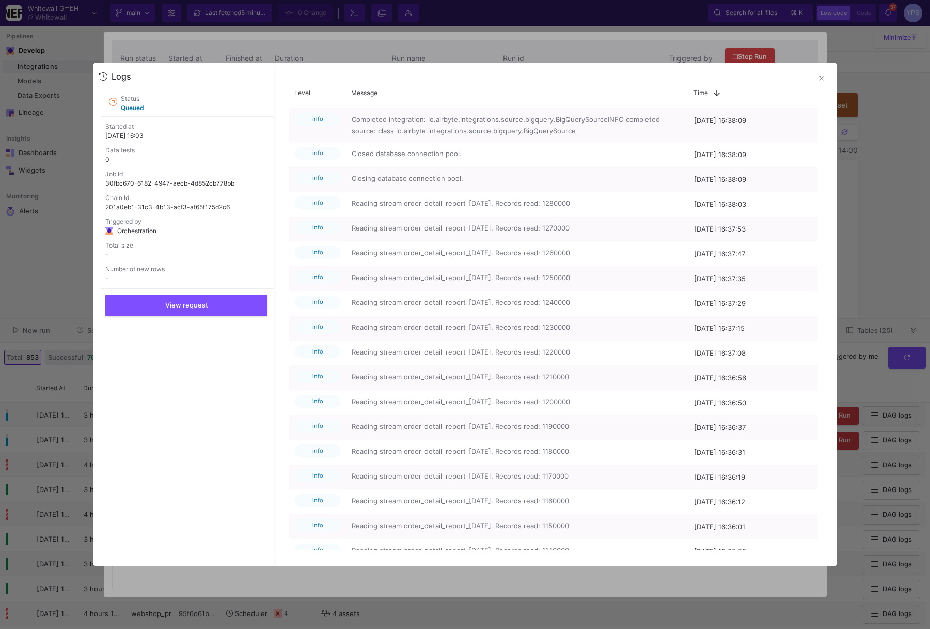
click at [188, 183] on p "30fbc670-6182-4947-aecb-4d852cb778bb" at bounding box center [189, 183] width 168 height 9
copy p "30fbc670-6182-4947-aecb-4d852cb778bb"
click at [675, 37] on div at bounding box center [465, 314] width 930 height 629
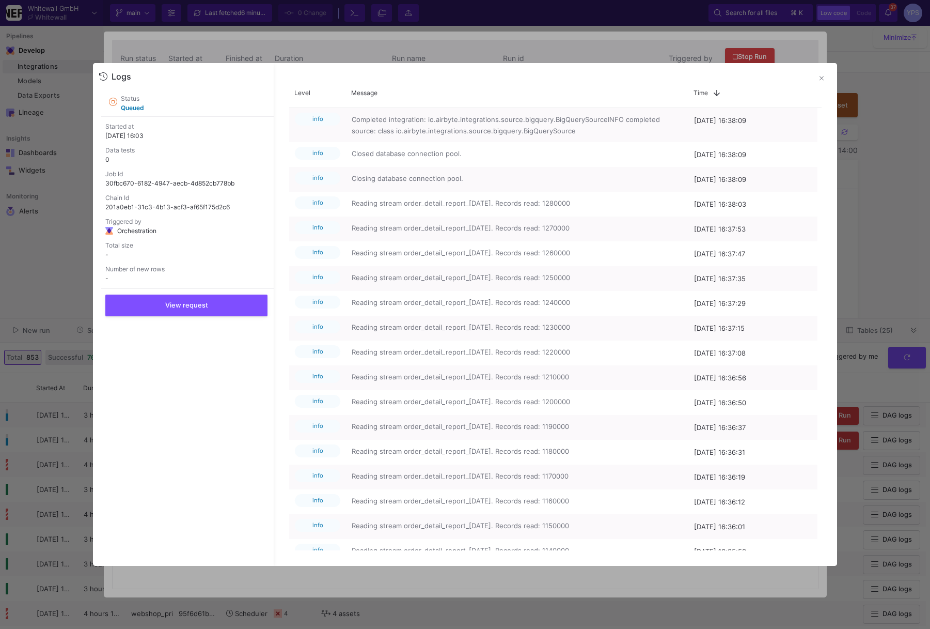
click at [675, 37] on y42-orchestration-run-details "Run status Started at 01.10.25, 16:03 Finished at - Duration 3 hours 19 minutes…" at bounding box center [465, 315] width 723 height 566
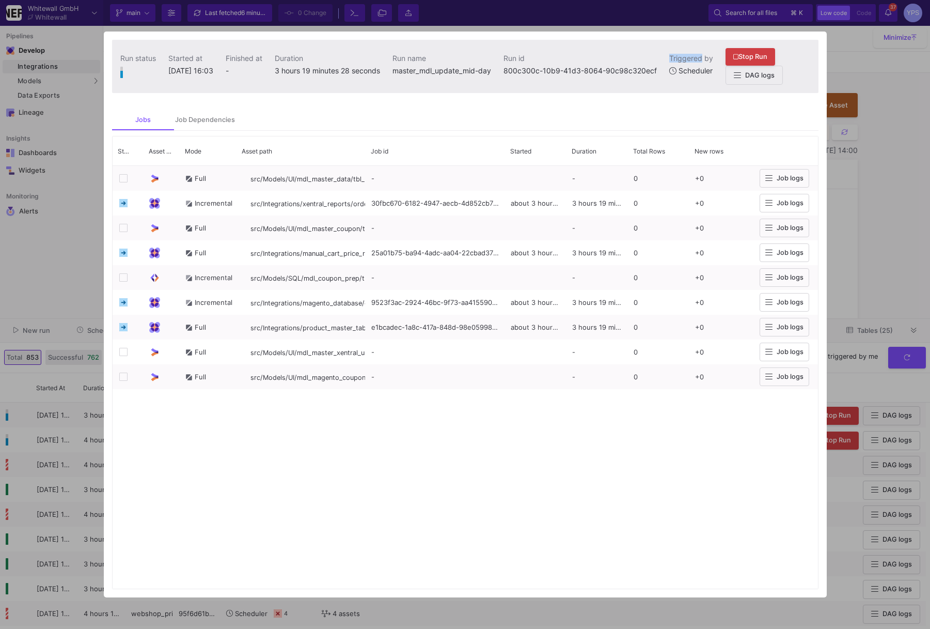
click at [666, 17] on div at bounding box center [465, 314] width 930 height 629
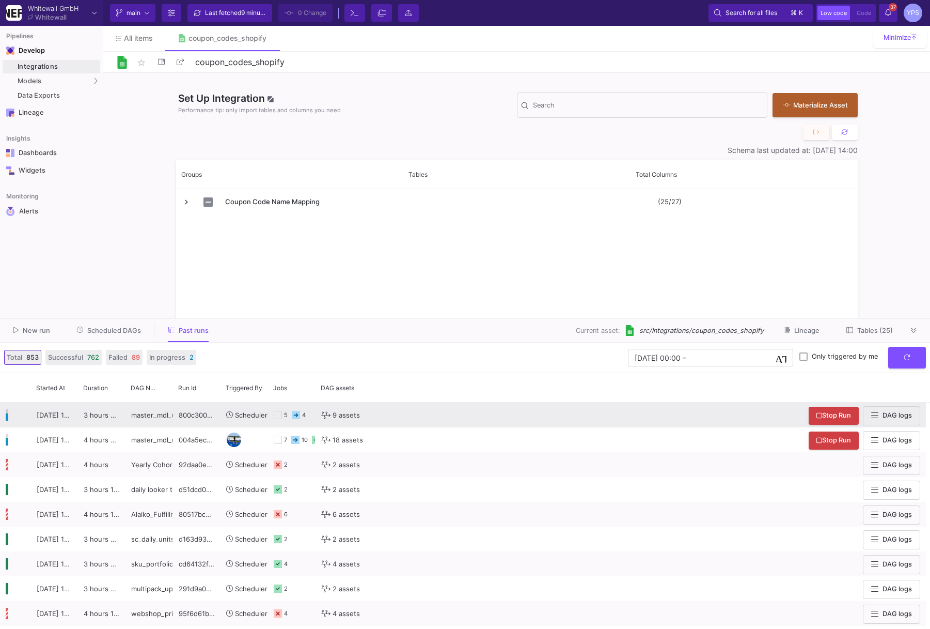
click at [468, 419] on y42-orchestration-run-configuration-details "9 assets" at bounding box center [468, 415] width 294 height 24
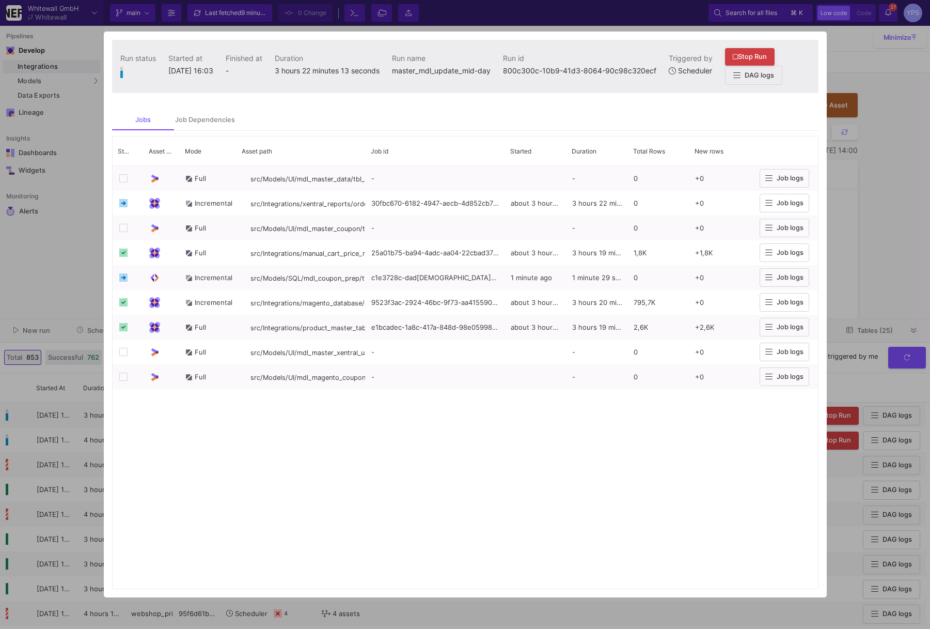
click at [877, 214] on div at bounding box center [465, 314] width 930 height 629
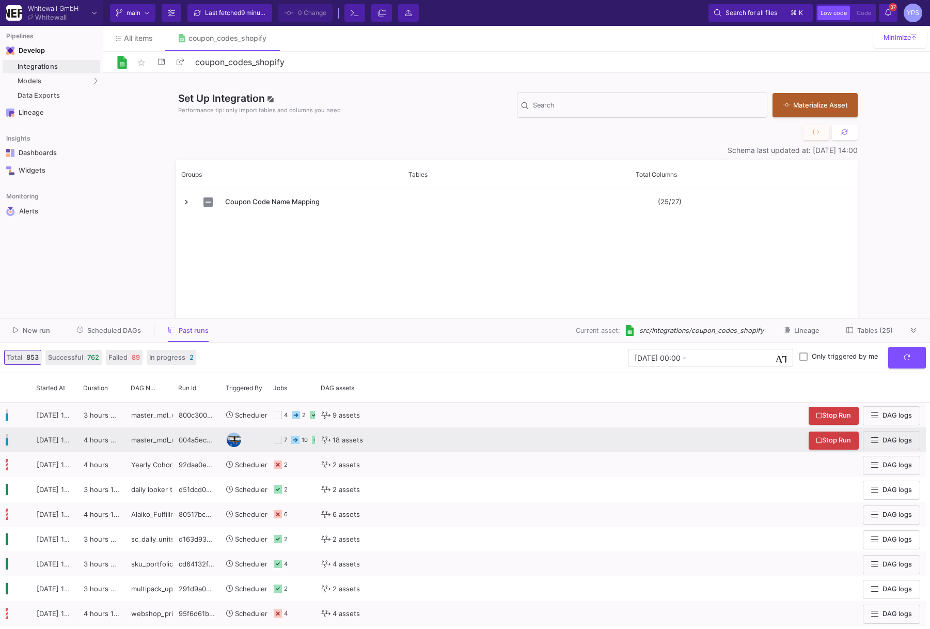
click at [519, 438] on y42-orchestration-run-configuration-details "18 assets" at bounding box center [468, 440] width 294 height 24
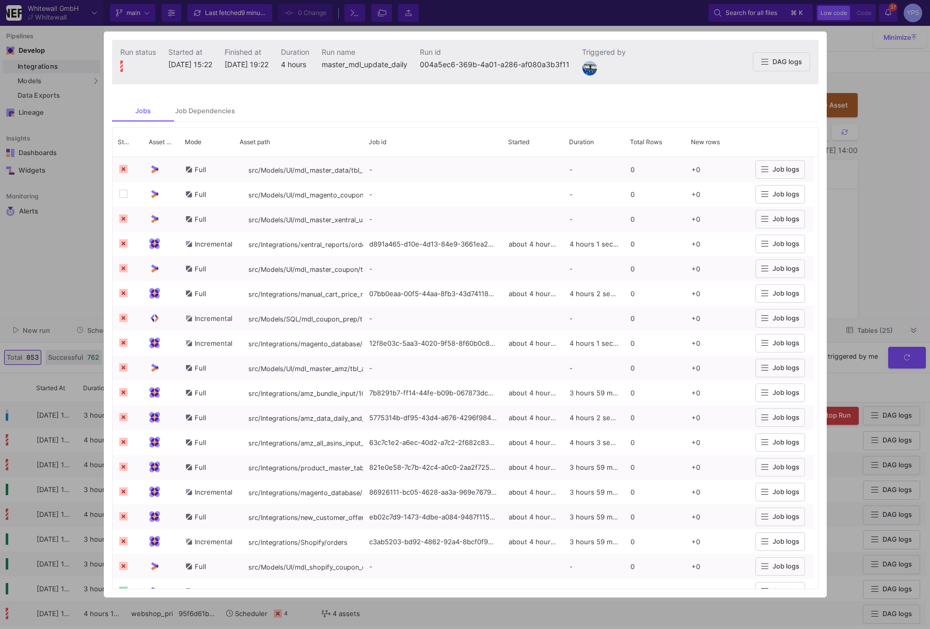
click at [67, 225] on div at bounding box center [465, 314] width 930 height 629
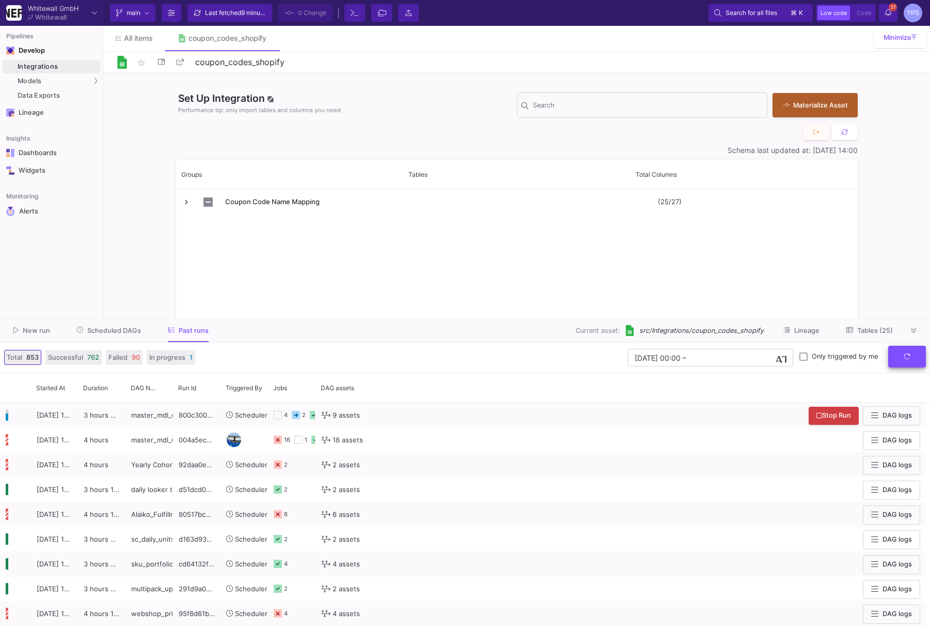
click at [904, 351] on button "submit" at bounding box center [907, 357] width 38 height 22
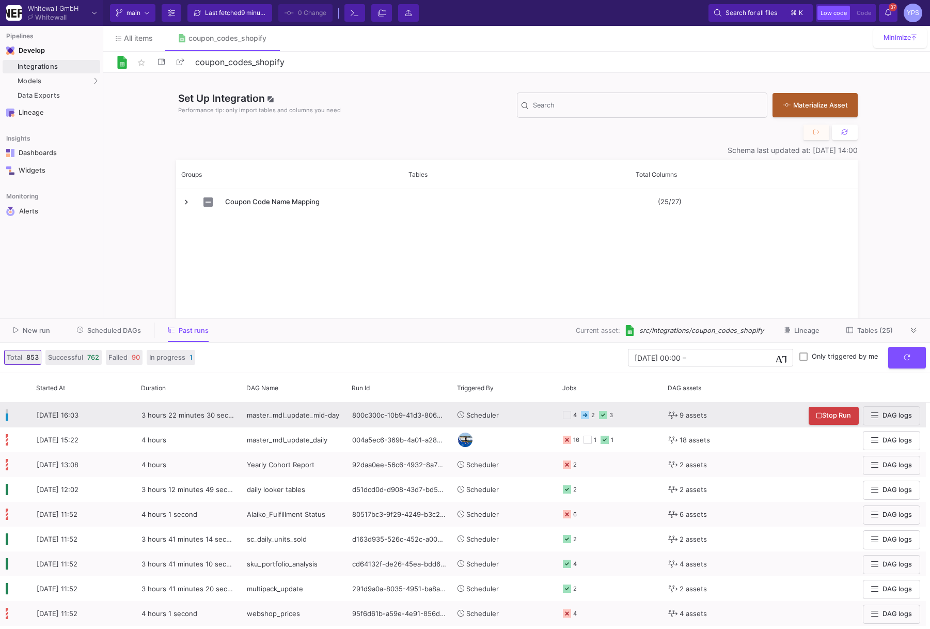
click at [522, 414] on y42-orchestration-triggered-by "Scheduler" at bounding box center [505, 415] width 94 height 24
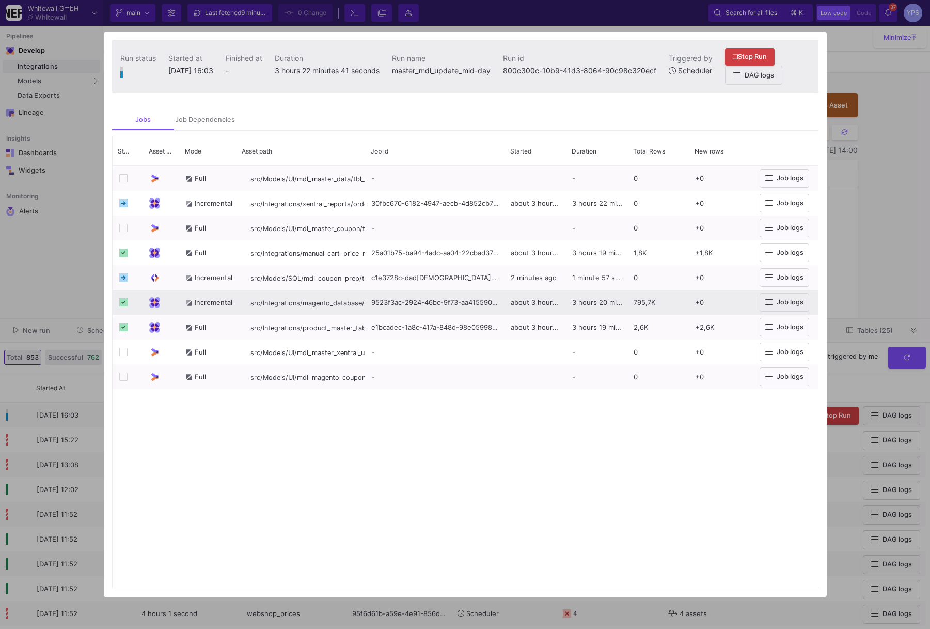
click at [773, 302] on span "Job logs" at bounding box center [785, 302] width 38 height 8
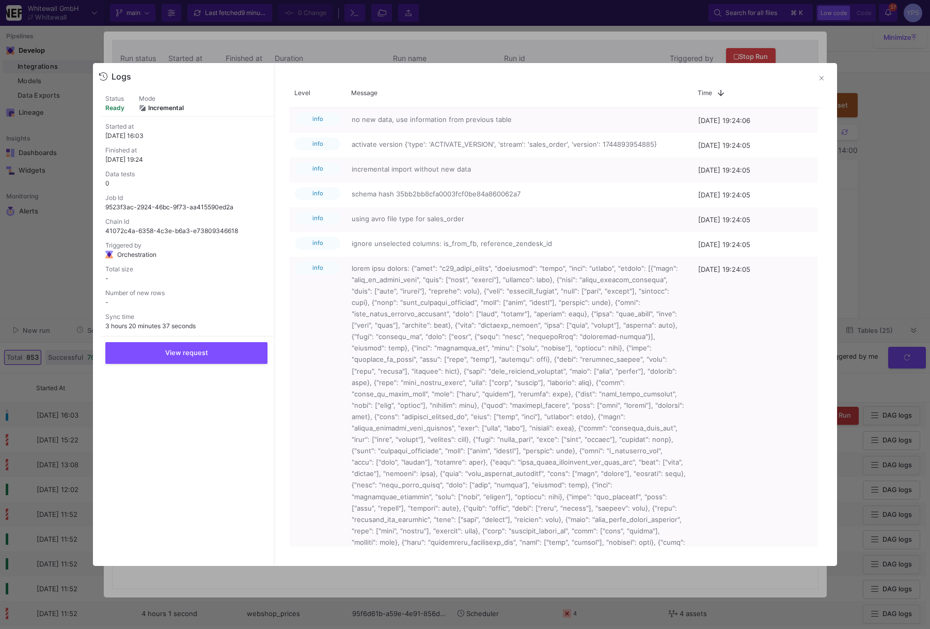
click at [598, 49] on div at bounding box center [465, 314] width 930 height 629
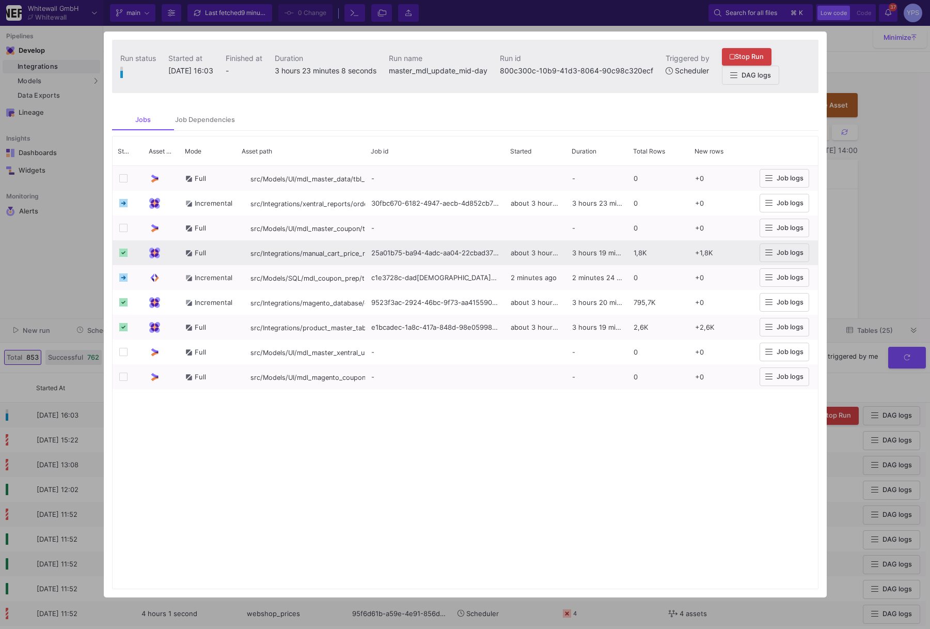
click at [528, 253] on span "about 3 hours ago" at bounding box center [540, 252] width 59 height 8
click at [783, 253] on span "Job logs" at bounding box center [790, 252] width 27 height 8
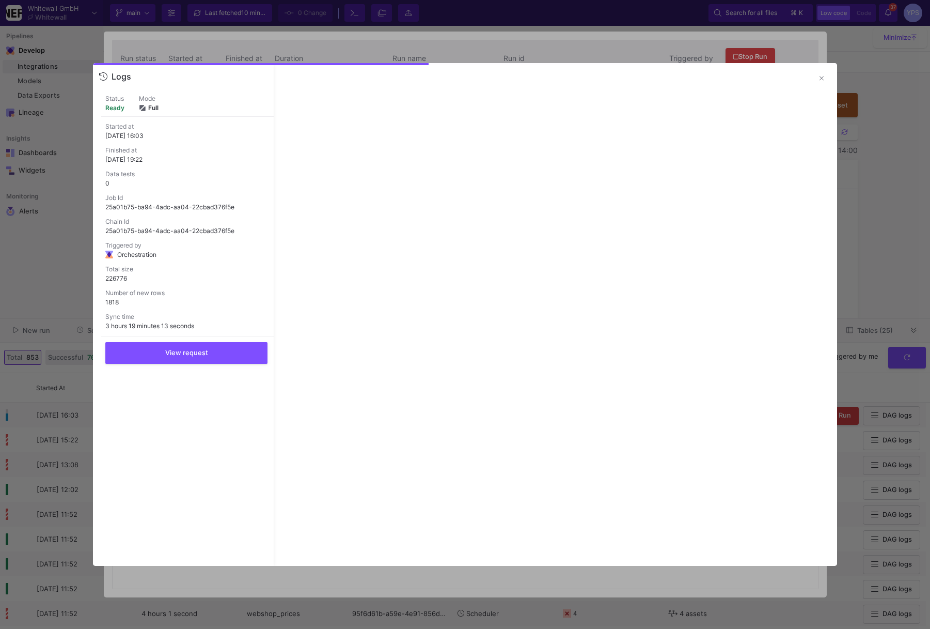
click at [223, 207] on p "25a01b75-ba94-4adc-aa04-22cbad376f5e" at bounding box center [189, 206] width 168 height 9
copy p "25a01b75-ba94-4adc-aa04-22cbad376f5e"
click at [444, 44] on div at bounding box center [465, 314] width 930 height 629
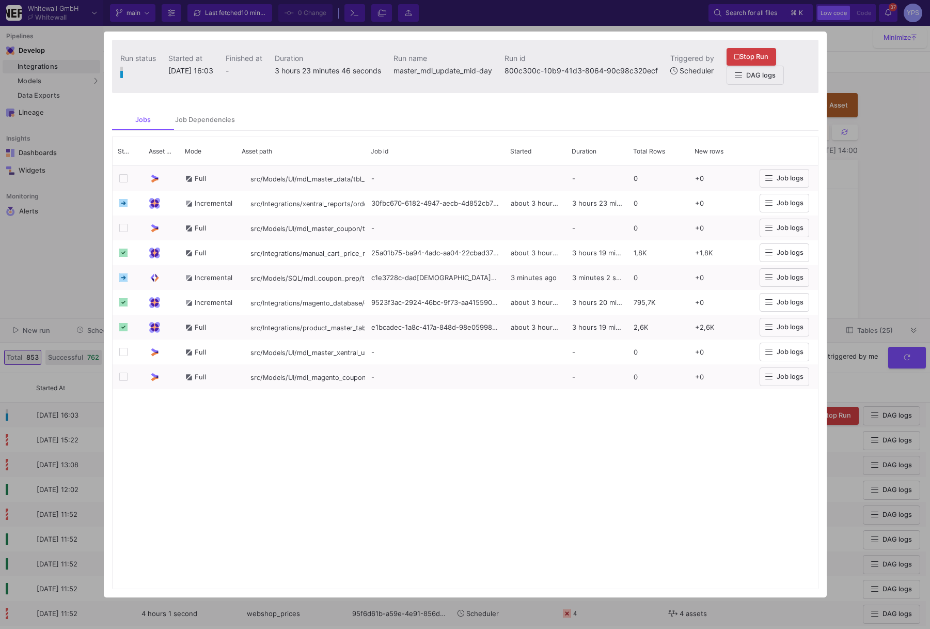
click at [889, 76] on div at bounding box center [465, 314] width 930 height 629
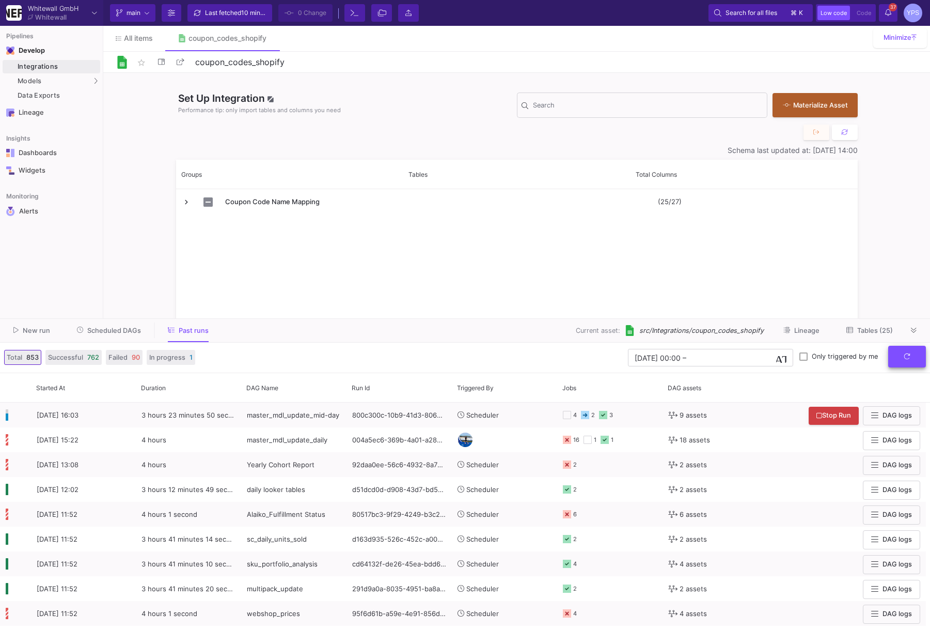
click at [912, 350] on button "submit" at bounding box center [907, 357] width 38 height 22
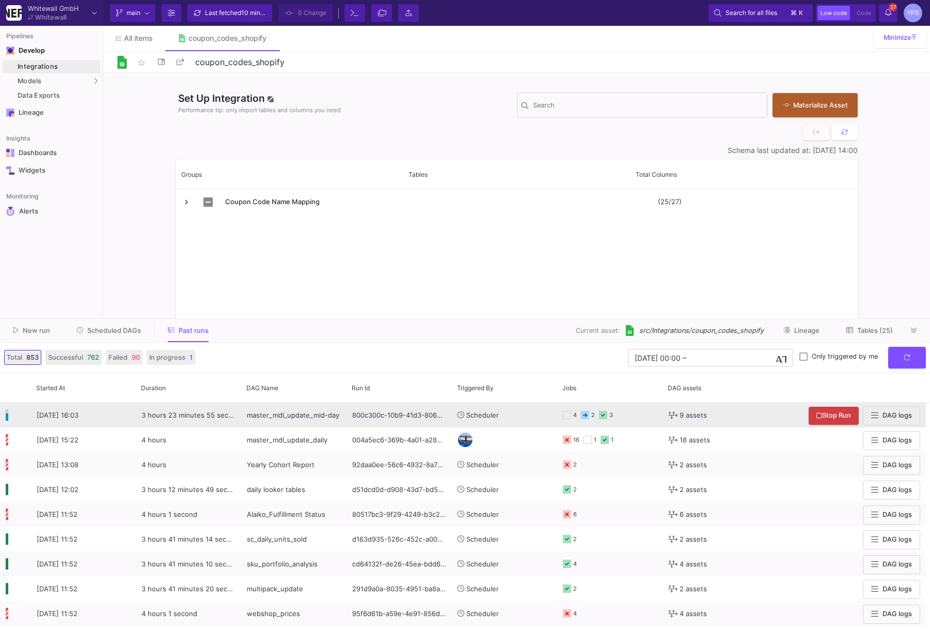
click at [514, 415] on y42-orchestration-triggered-by "Scheduler" at bounding box center [505, 415] width 94 height 24
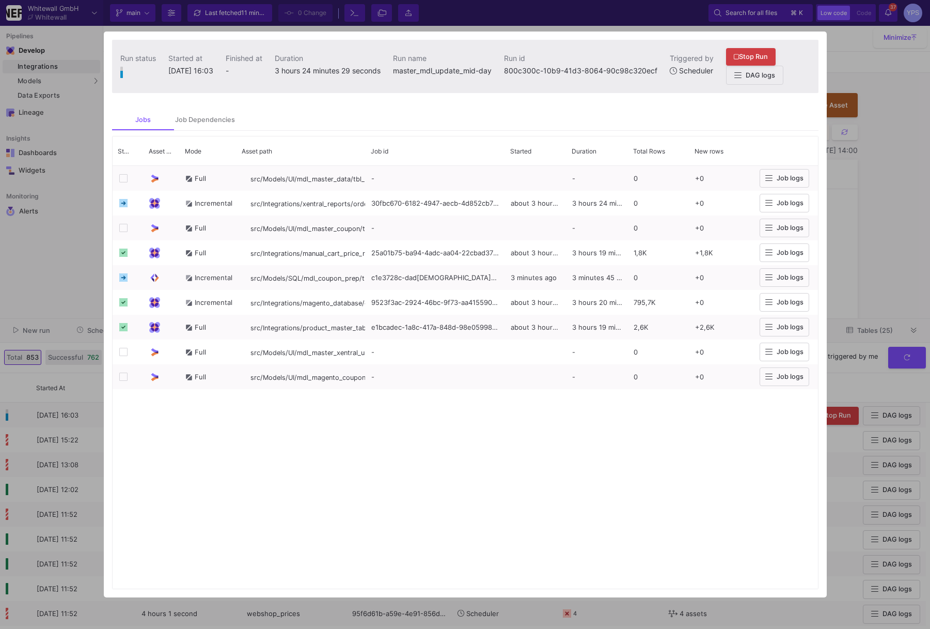
click at [875, 68] on div at bounding box center [465, 314] width 930 height 629
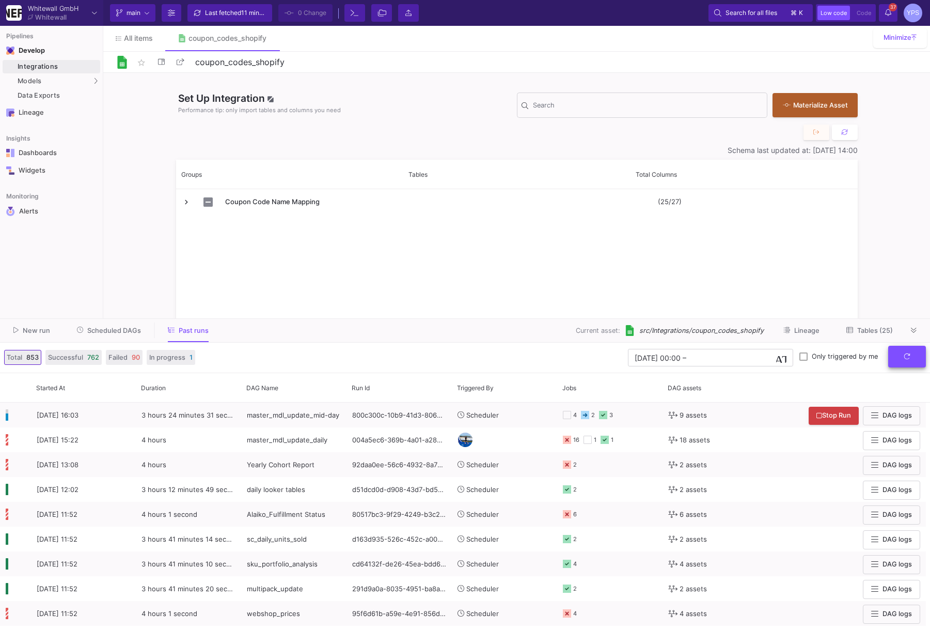
click at [911, 362] on button "submit" at bounding box center [907, 357] width 38 height 22
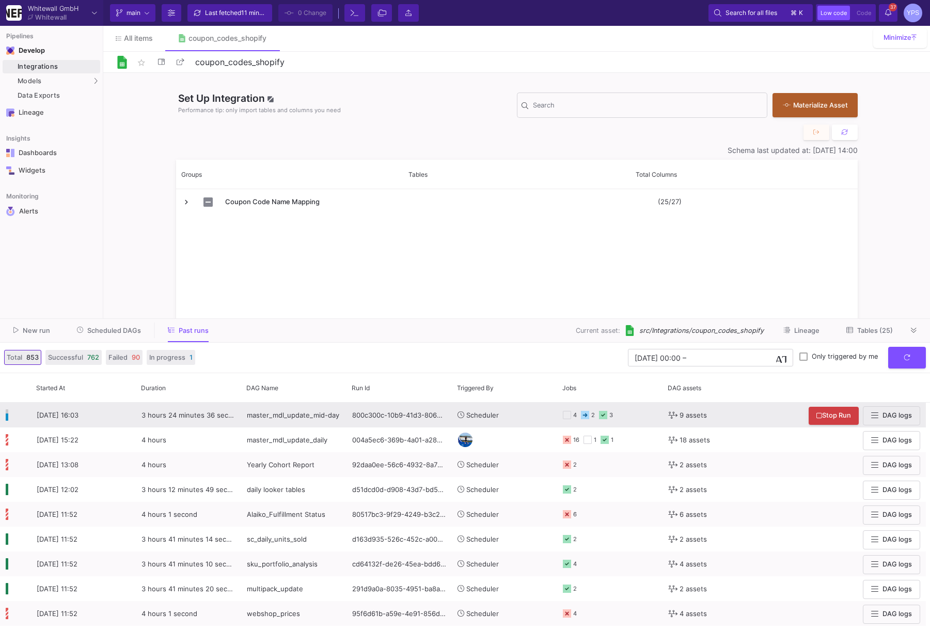
click at [647, 415] on div "4 2 3" at bounding box center [610, 415] width 94 height 24
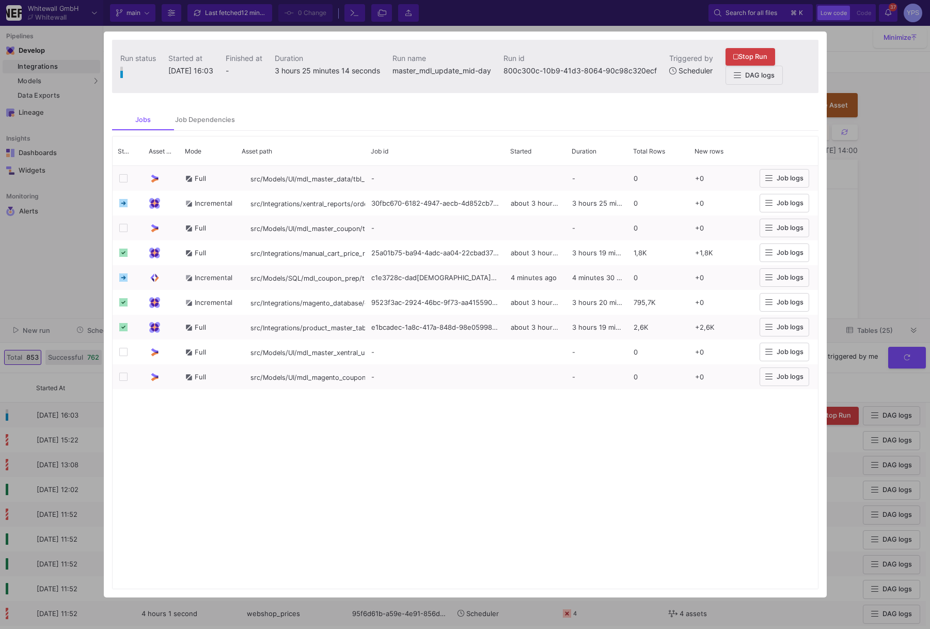
click at [903, 197] on div at bounding box center [465, 314] width 930 height 629
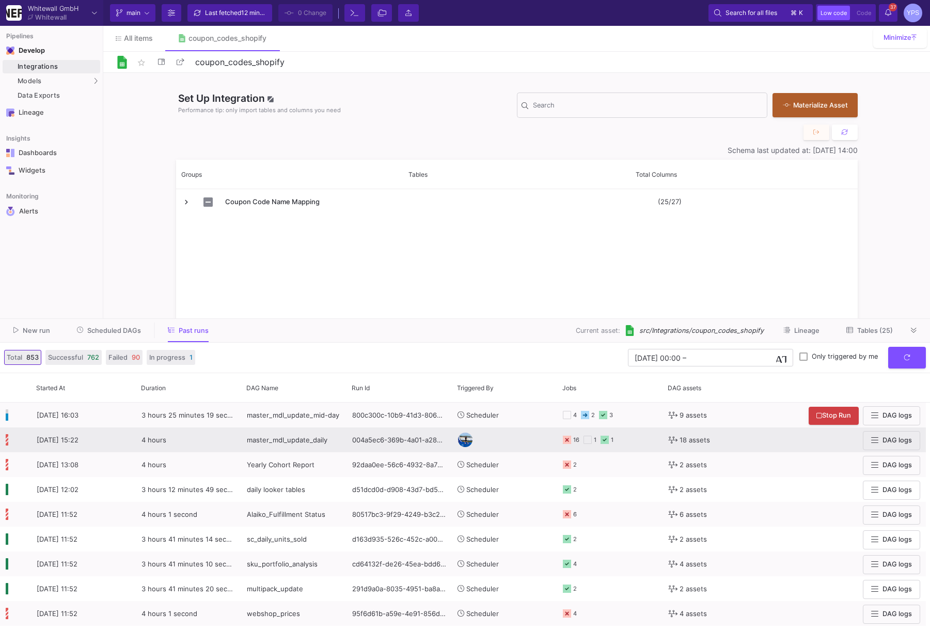
click at [509, 443] on y42-orchestration-triggered-by at bounding box center [505, 440] width 94 height 24
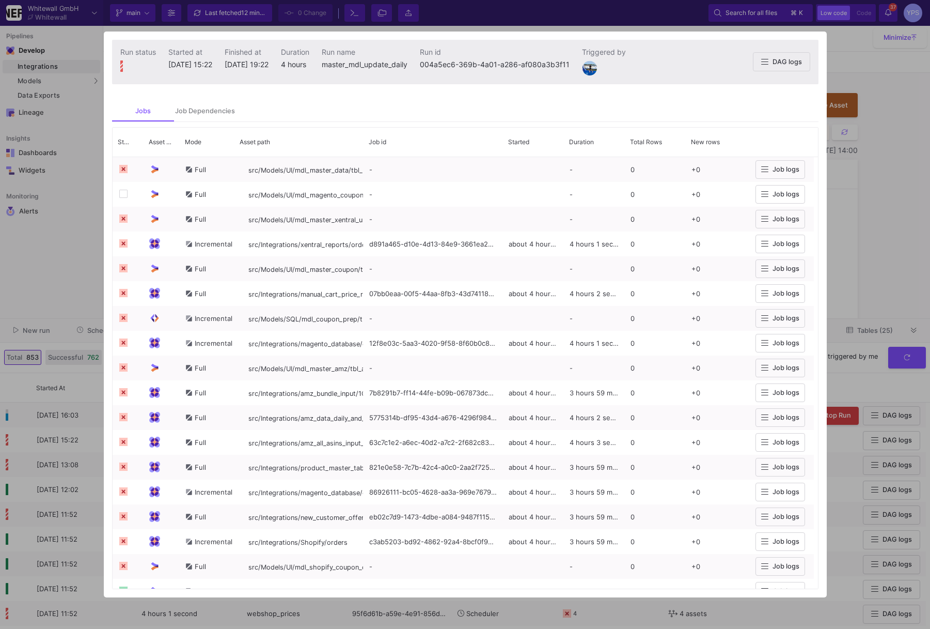
click at [779, 69] on button "DAG logs" at bounding box center [781, 61] width 57 height 19
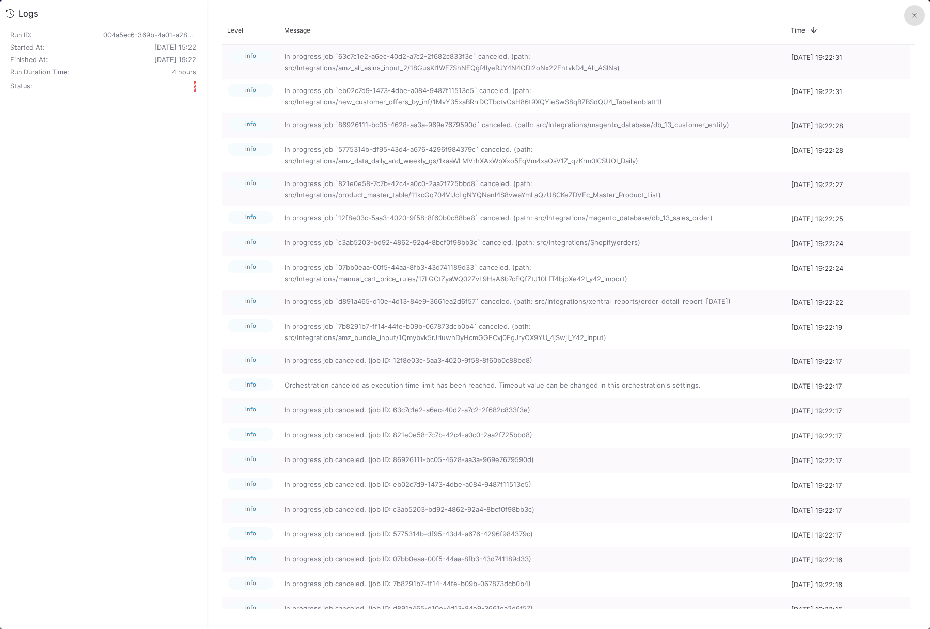
click at [917, 16] on button at bounding box center [914, 15] width 21 height 21
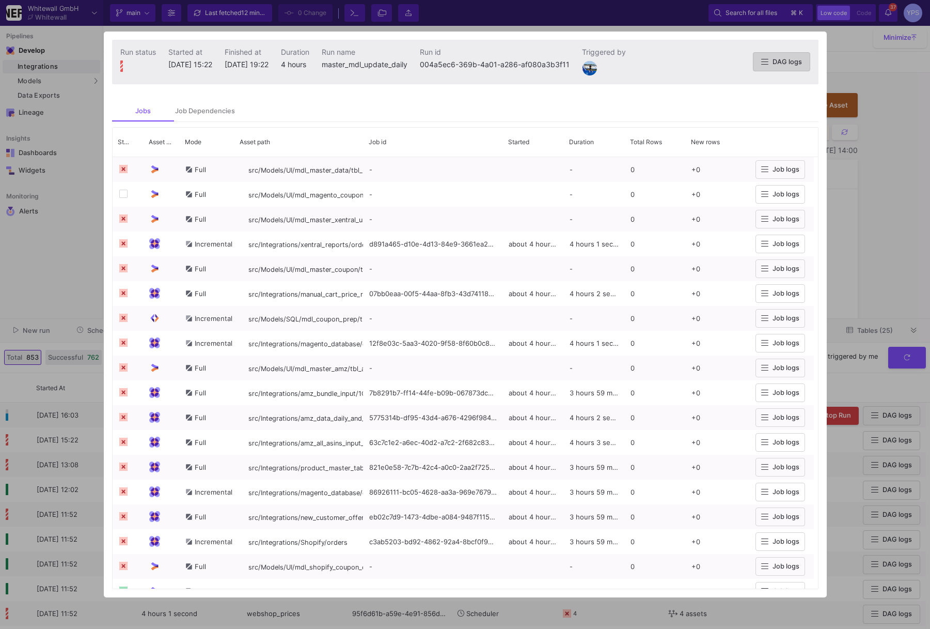
click at [886, 93] on div at bounding box center [465, 314] width 930 height 629
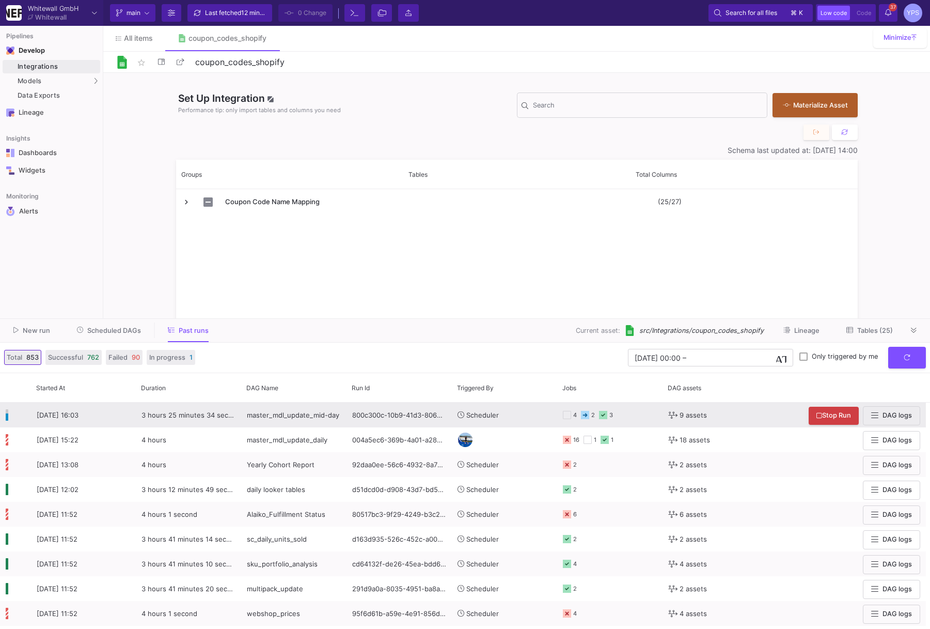
click at [630, 418] on div "4 2 3" at bounding box center [610, 415] width 94 height 24
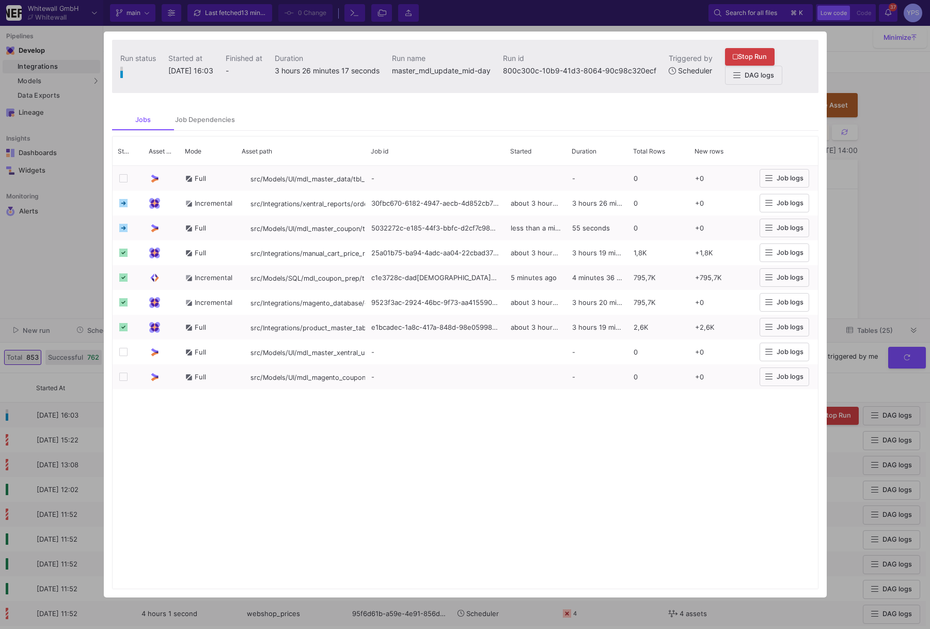
click at [883, 78] on div at bounding box center [465, 314] width 930 height 629
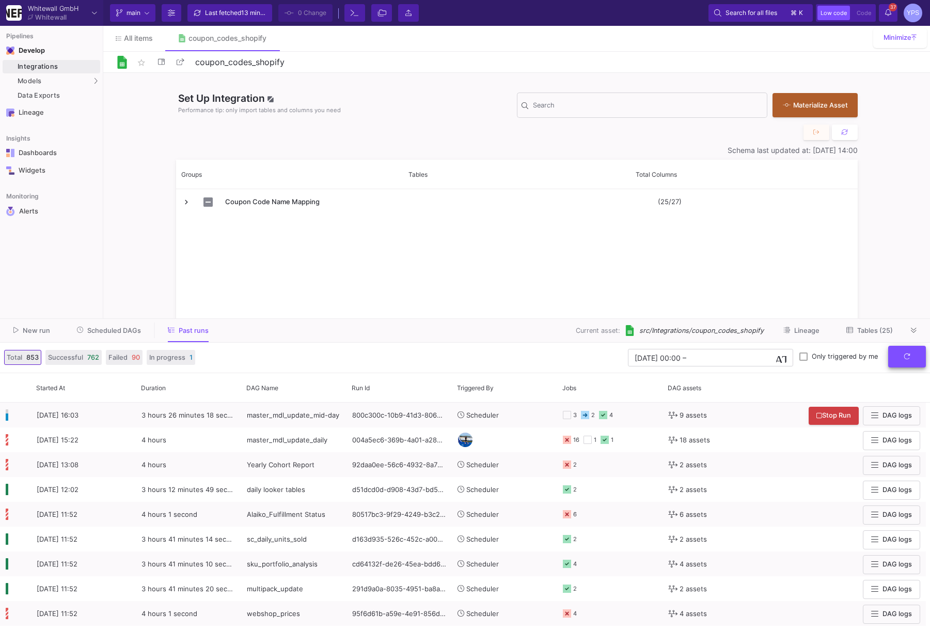
click at [913, 354] on button "submit" at bounding box center [907, 357] width 38 height 22
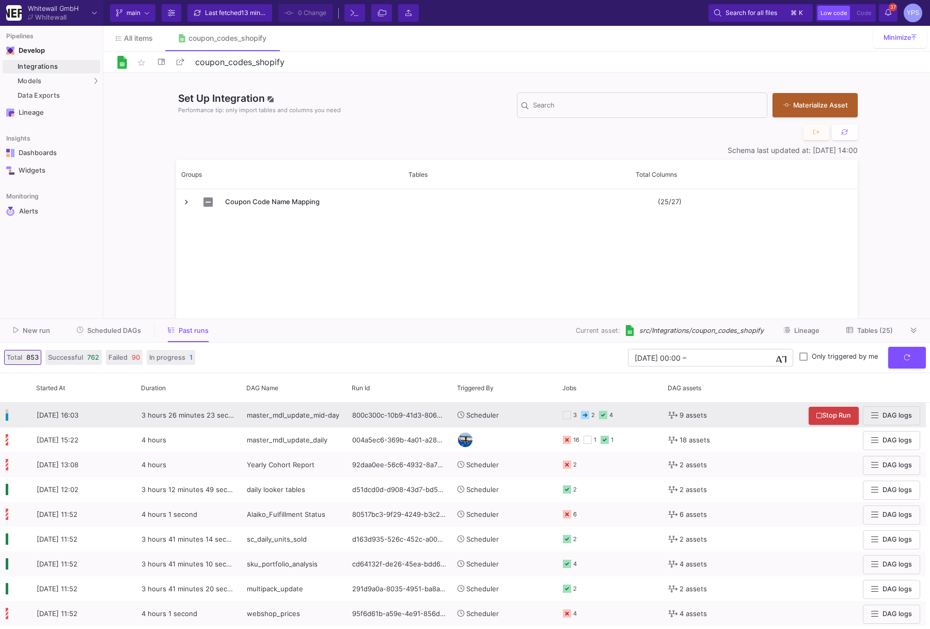
click at [495, 415] on span "Scheduler" at bounding box center [482, 415] width 33 height 8
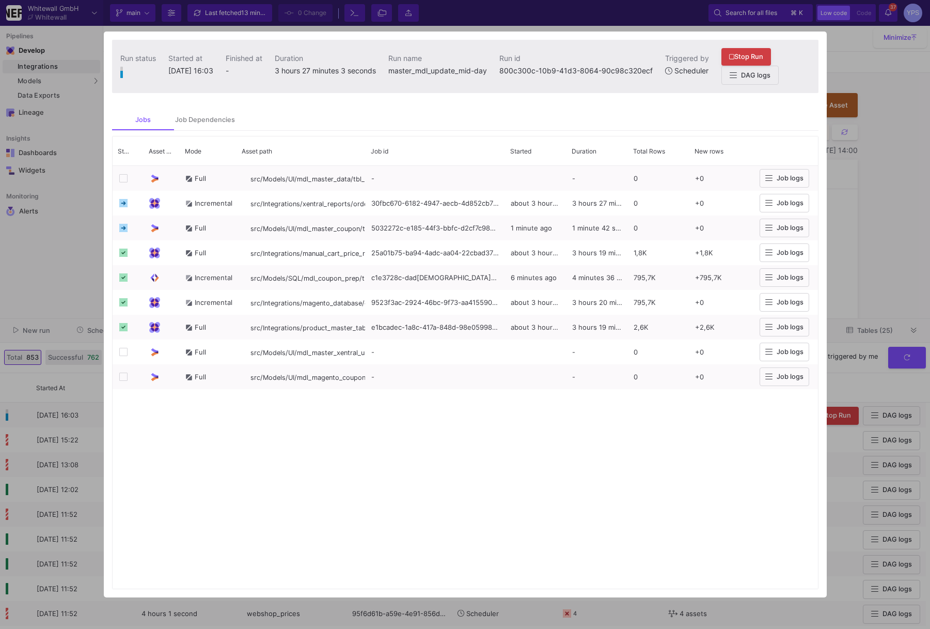
click at [861, 65] on div at bounding box center [465, 314] width 930 height 629
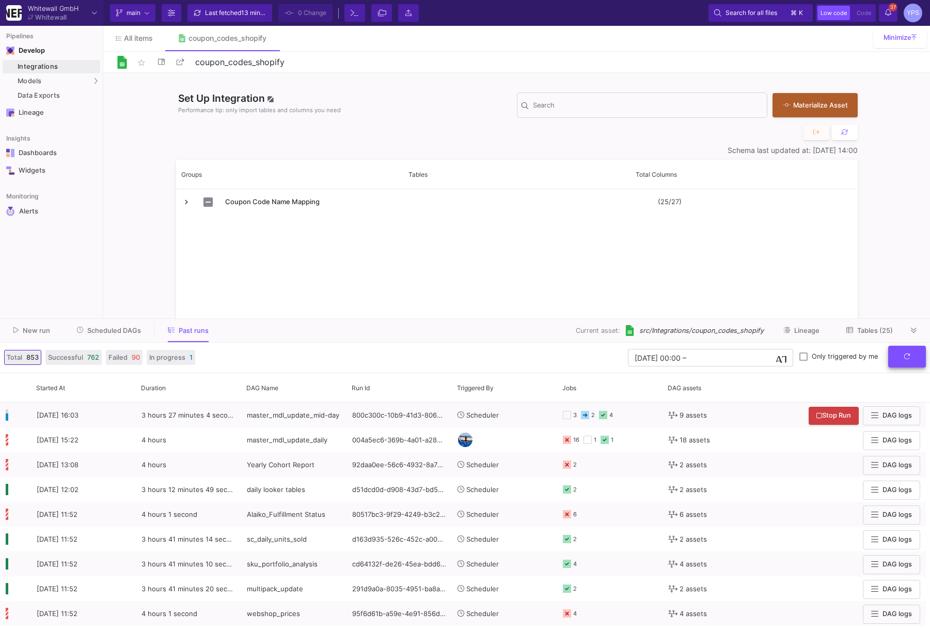
click at [907, 353] on icon "submit" at bounding box center [907, 356] width 7 height 7
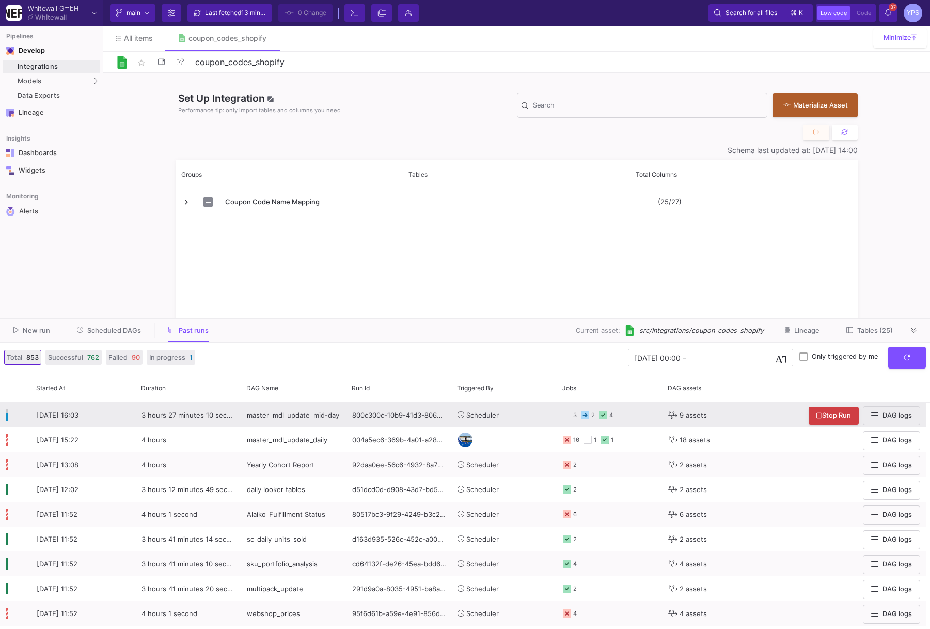
click at [517, 413] on y42-orchestration-triggered-by "Scheduler" at bounding box center [505, 415] width 94 height 24
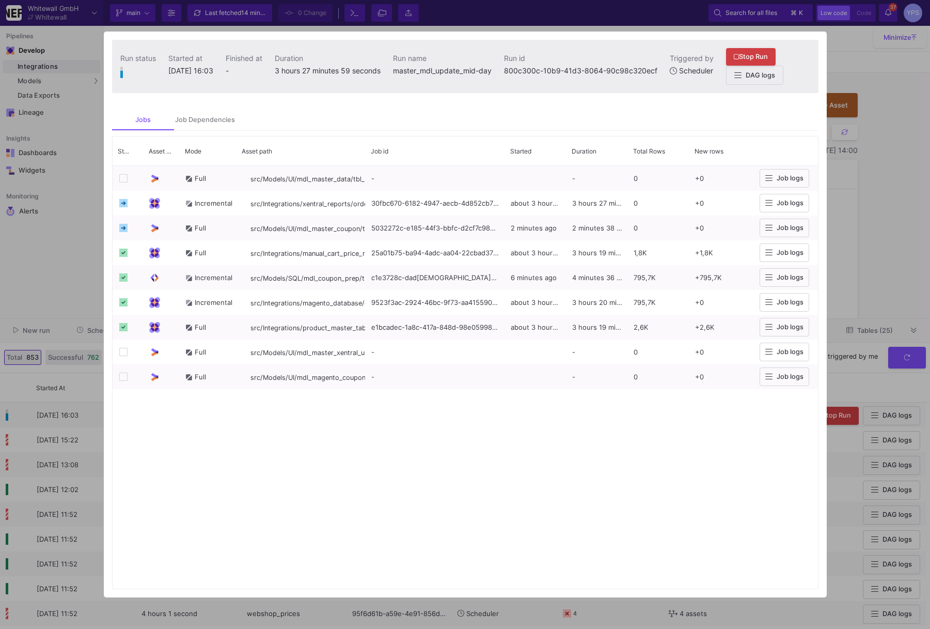
click at [888, 235] on div at bounding box center [465, 314] width 930 height 629
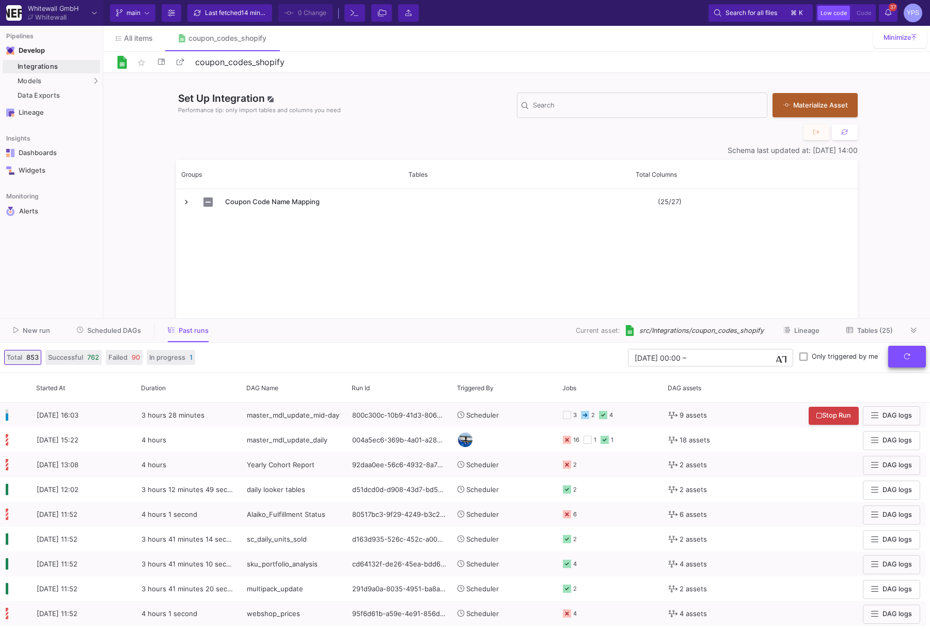
click at [912, 361] on button "submit" at bounding box center [907, 357] width 38 height 22
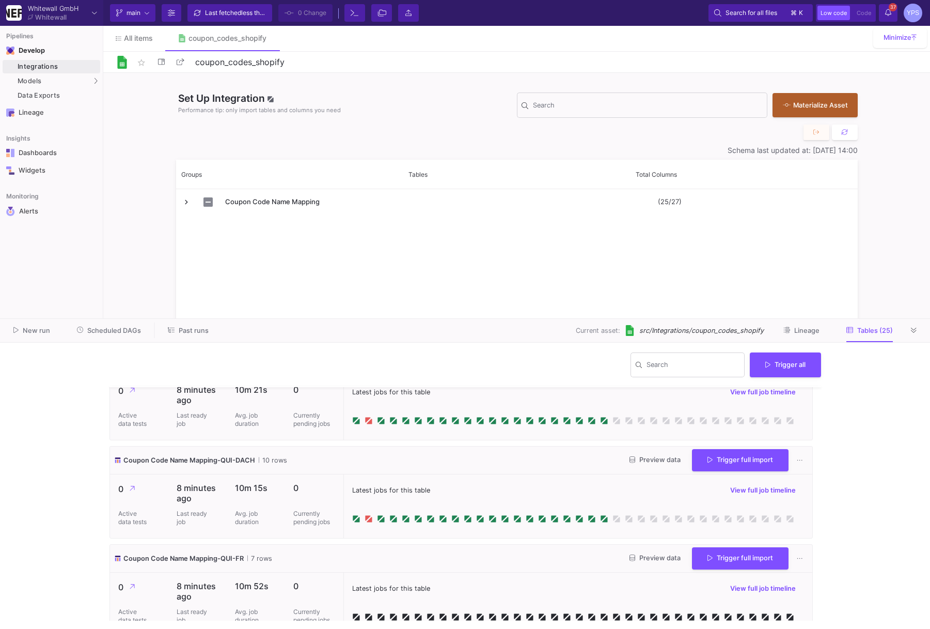
scroll to position [2215, 0]
